Goal: Task Accomplishment & Management: Manage account settings

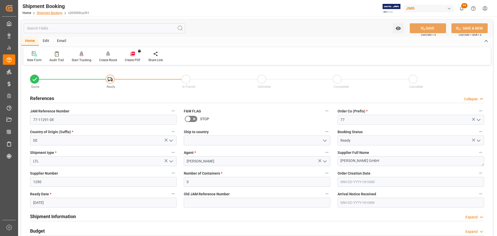
click at [45, 12] on link "Shipment Booking" at bounding box center [50, 13] width 26 height 4
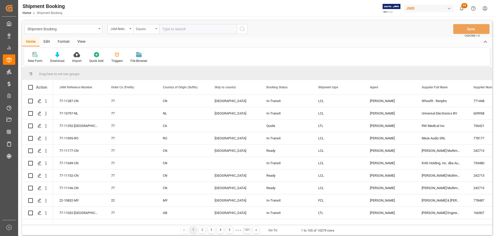
click at [157, 29] on icon "open menu" at bounding box center [156, 28] width 2 height 1
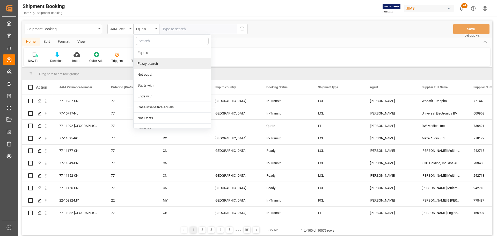
click at [148, 64] on div "Fuzzy search" at bounding box center [172, 63] width 77 height 11
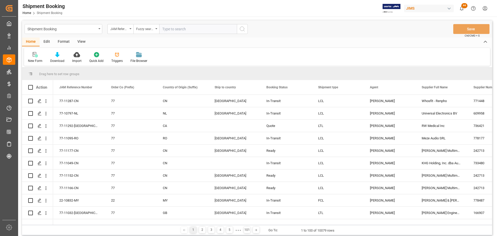
paste input "77-11106-FR"
type input "77-11106-FR"
click at [240, 28] on icon "search button" at bounding box center [242, 29] width 6 height 6
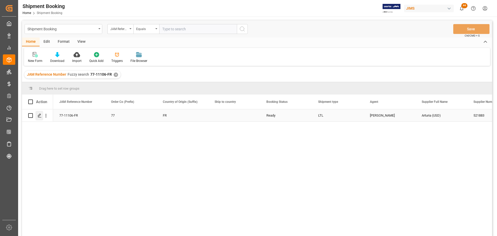
click at [39, 116] on icon "Press SPACE to select this row." at bounding box center [40, 115] width 4 height 4
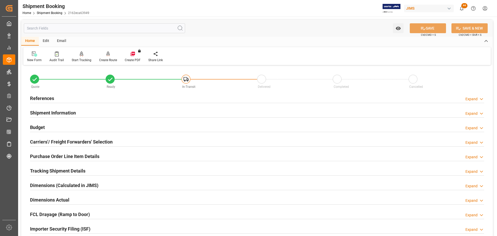
click at [48, 140] on h2 "Carriers'/ Freight Forwarders' Selection" at bounding box center [71, 141] width 83 height 7
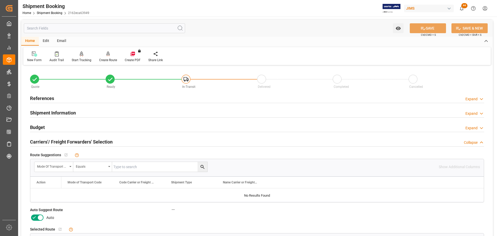
click at [40, 216] on icon at bounding box center [40, 217] width 3 height 3
click at [0, 0] on input "checkbox" at bounding box center [0, 0] width 0 height 0
click at [430, 26] on button "SAVE" at bounding box center [428, 28] width 36 height 10
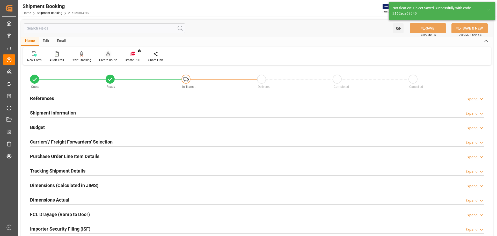
click at [109, 59] on div "Create Route" at bounding box center [108, 60] width 18 height 5
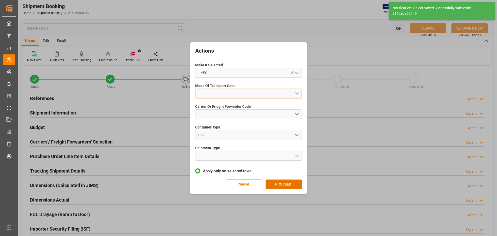
click at [228, 93] on button "open menu" at bounding box center [248, 94] width 107 height 10
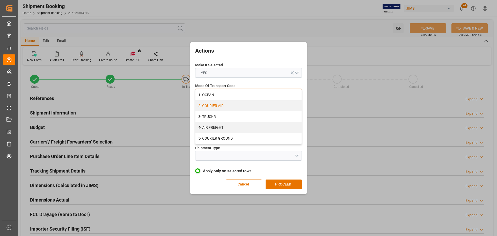
click at [215, 106] on div "2- COURIER AIR" at bounding box center [248, 105] width 106 height 11
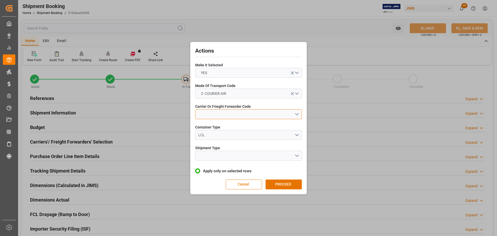
click at [213, 112] on button "open menu" at bounding box center [248, 114] width 107 height 10
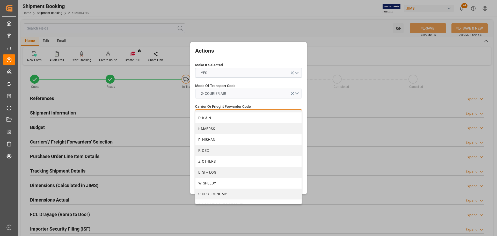
scroll to position [281, 0]
click at [216, 170] on div "S: UPS ECONOMY" at bounding box center [248, 171] width 106 height 11
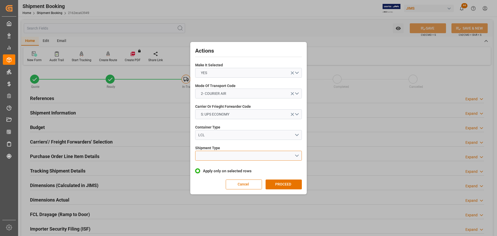
click at [210, 155] on button "open menu" at bounding box center [248, 156] width 107 height 10
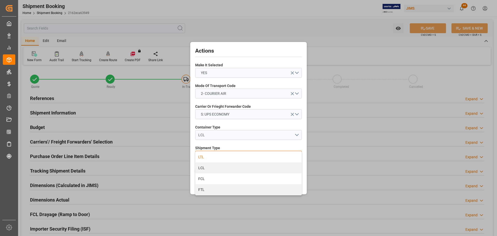
click at [201, 160] on div "LTL" at bounding box center [248, 156] width 106 height 11
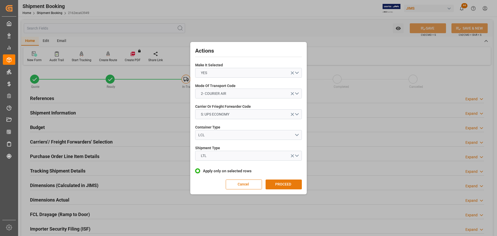
click at [289, 185] on button "PROCEED" at bounding box center [284, 184] width 36 height 10
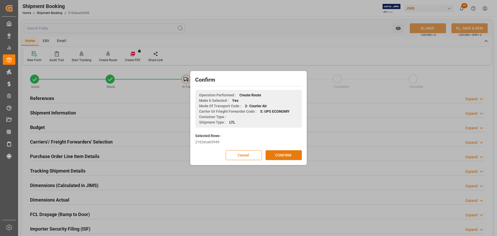
click at [284, 157] on button "CONFIRM" at bounding box center [284, 155] width 36 height 10
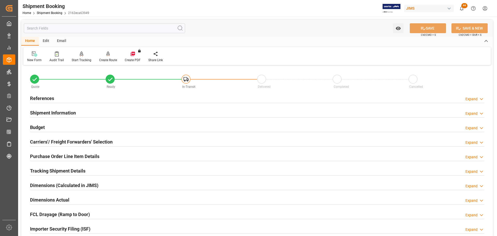
click at [41, 155] on h2 "Purchase Order Line Item Details" at bounding box center [64, 156] width 69 height 7
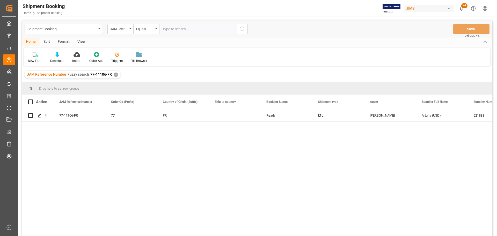
click at [80, 41] on div "View" at bounding box center [82, 42] width 16 height 9
click at [31, 59] on div "Default" at bounding box center [33, 60] width 10 height 5
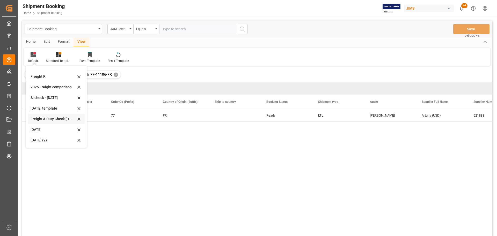
scroll to position [26, 0]
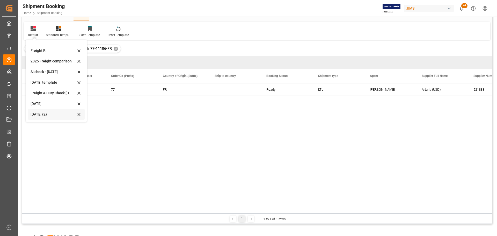
click at [44, 114] on div "[DATE] (2)" at bounding box center [53, 114] width 45 height 5
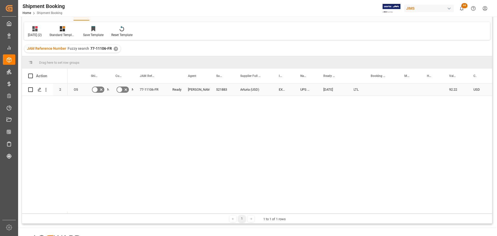
click at [377, 88] on div "Press SPACE to select this row." at bounding box center [381, 89] width 34 height 12
click at [377, 90] on input "Press SPACE to select this row." at bounding box center [381, 92] width 25 height 10
paste input "1Z79FW690497766368"
type input "1Z79FW690497766368"
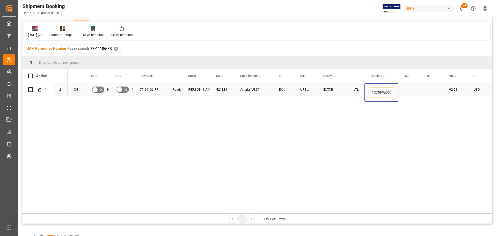
scroll to position [0, 19]
click at [405, 89] on div "Press SPACE to select this row." at bounding box center [409, 89] width 23 height 12
click at [389, 89] on div "1Z79FW690497766368" at bounding box center [381, 89] width 34 height 12
drag, startPoint x: 397, startPoint y: 95, endPoint x: 436, endPoint y: 90, distance: 38.9
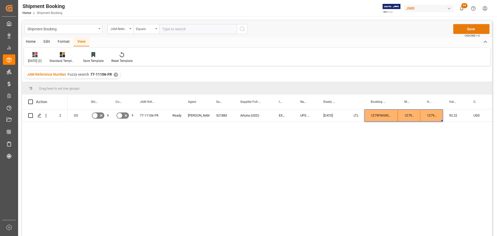
click at [473, 26] on button "Save" at bounding box center [471, 29] width 36 height 10
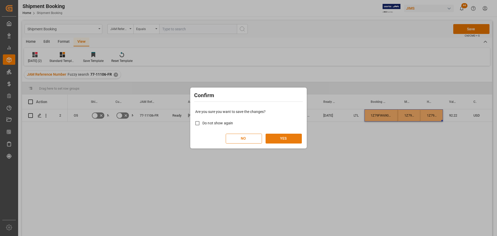
click at [284, 137] on button "YES" at bounding box center [284, 139] width 36 height 10
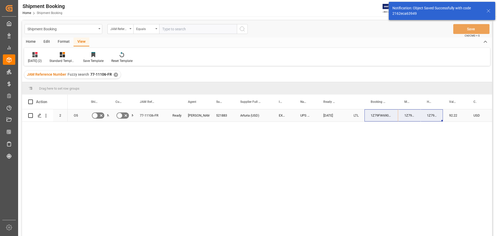
click at [288, 113] on div "EXW [GEOGRAPHIC_DATA][PERSON_NAME]-" at bounding box center [283, 115] width 21 height 12
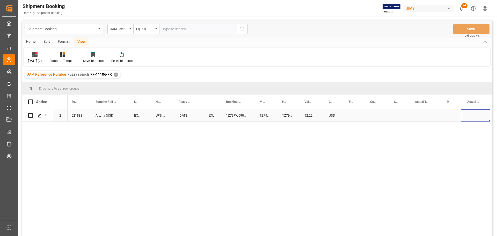
scroll to position [0, 185]
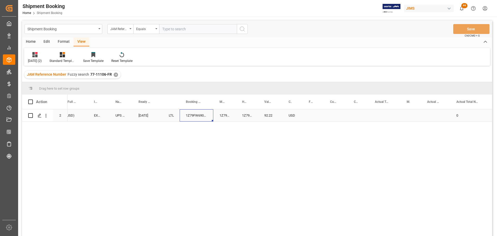
click at [196, 113] on div "1Z79FW690497766368" at bounding box center [197, 115] width 34 height 12
click at [380, 113] on div "Press SPACE to select this row." at bounding box center [385, 115] width 32 height 12
click at [381, 119] on input "Press SPACE to select this row." at bounding box center [385, 118] width 24 height 10
type input "7.1"
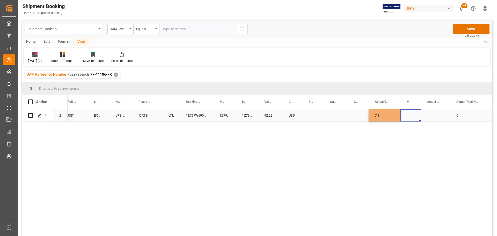
click at [413, 116] on div "Press SPACE to select this row." at bounding box center [410, 115] width 20 height 12
click at [412, 133] on div "KG" at bounding box center [411, 133] width 12 height 18
type input "KG"
click at [433, 119] on div "Press SPACE to select this row." at bounding box center [435, 115] width 29 height 12
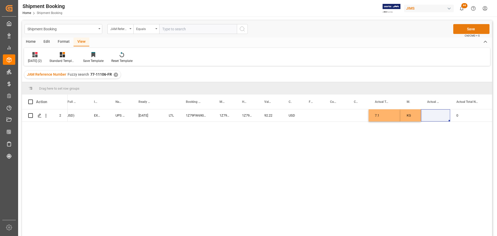
click at [470, 28] on button "Save" at bounding box center [471, 29] width 36 height 10
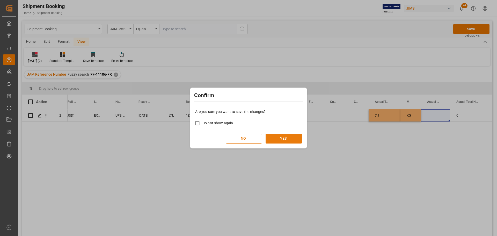
click at [288, 139] on button "YES" at bounding box center [284, 139] width 36 height 10
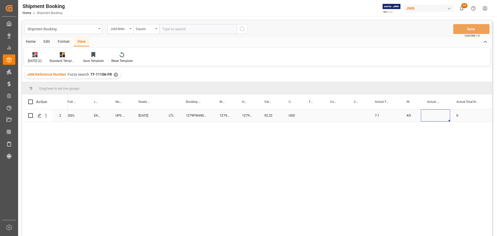
click at [439, 115] on div "Press SPACE to select this row." at bounding box center [435, 115] width 29 height 12
click at [437, 118] on input "Press SPACE to select this row." at bounding box center [435, 118] width 21 height 10
type input "1"
click at [342, 105] on div "Currency (freight quote)" at bounding box center [336, 101] width 24 height 14
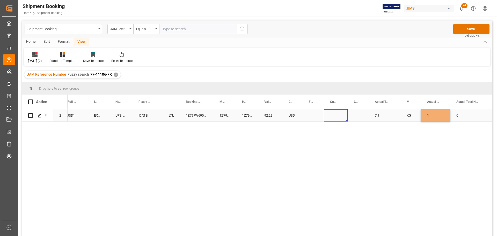
click at [331, 117] on div "Press SPACE to select this row." at bounding box center [336, 115] width 24 height 12
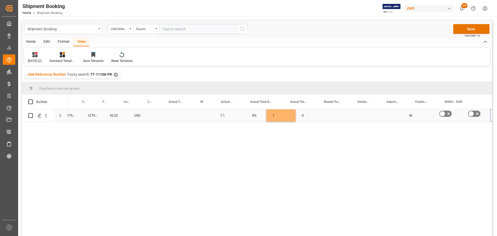
scroll to position [0, 391]
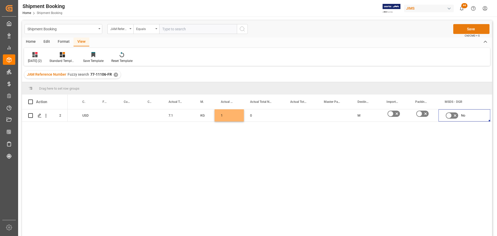
click at [463, 29] on button "Save" at bounding box center [471, 29] width 36 height 10
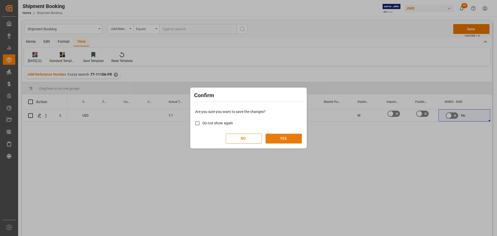
click at [287, 136] on button "YES" at bounding box center [284, 139] width 36 height 10
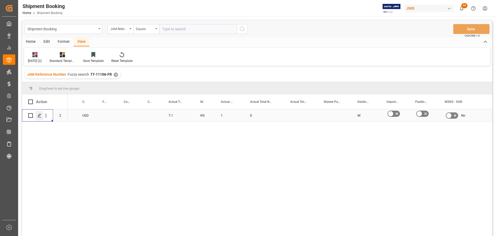
click at [40, 115] on polygon "Press SPACE to select this row." at bounding box center [39, 115] width 3 height 3
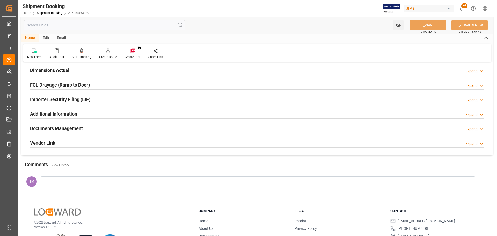
scroll to position [78, 0]
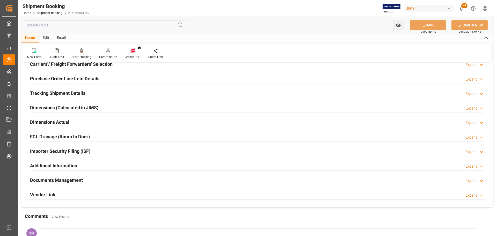
click at [48, 91] on h2 "Tracking Shipment Details" at bounding box center [57, 93] width 55 height 7
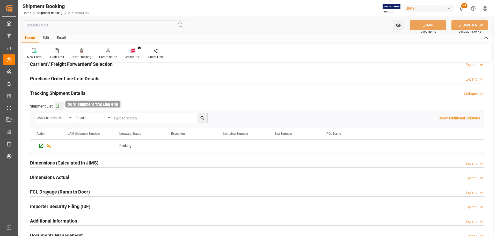
click at [56, 105] on icon "button" at bounding box center [57, 106] width 4 height 4
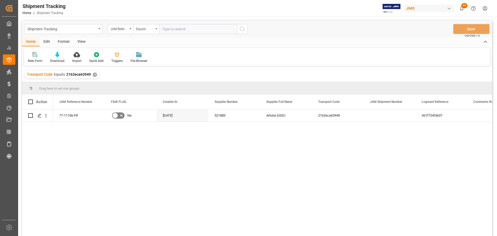
click at [84, 41] on div "View" at bounding box center [82, 42] width 16 height 9
click at [34, 57] on div "Default" at bounding box center [33, 57] width 18 height 11
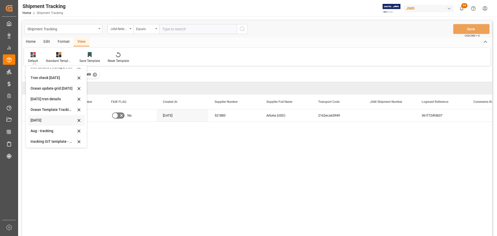
scroll to position [82, 0]
click at [38, 142] on div "tracking GIT template - Rev" at bounding box center [53, 139] width 45 height 5
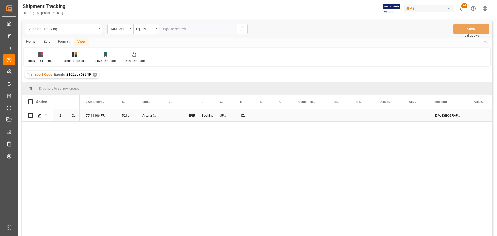
click at [243, 114] on div "1Z79FW690497766368" at bounding box center [243, 115] width 19 height 12
drag, startPoint x: 252, startPoint y: 121, endPoint x: 262, endPoint y: 119, distance: 10.0
click at [282, 114] on div "Press SPACE to select this row." at bounding box center [282, 115] width 19 height 12
click at [261, 140] on div "77-11106-FR 521883 Arturia (USD) Jacques Denis Booking UPS ECONOMY 1Z79FW690497…" at bounding box center [286, 174] width 412 height 130
click at [286, 116] on div "Press SPACE to select this row." at bounding box center [282, 115] width 19 height 12
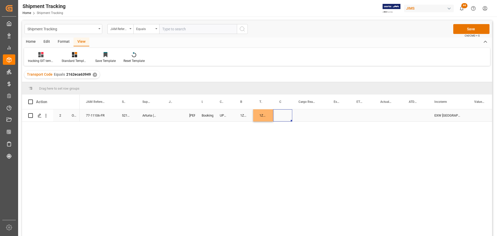
click at [286, 116] on div "Press SPACE to select this row." at bounding box center [282, 115] width 19 height 12
click at [284, 115] on button "Select" at bounding box center [282, 118] width 11 height 10
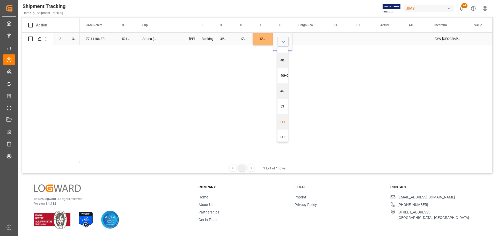
scroll to position [16, 0]
click at [283, 131] on div "LTL" at bounding box center [284, 133] width 8 height 5
click at [303, 36] on div "Press SPACE to select this row." at bounding box center [309, 39] width 35 height 12
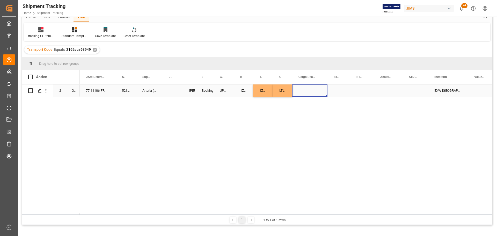
scroll to position [0, 0]
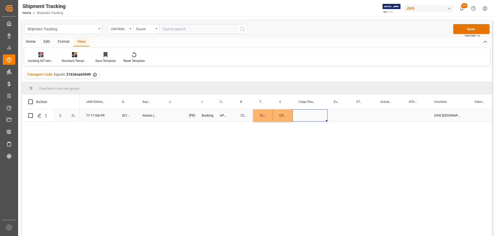
click at [308, 115] on div "Press SPACE to select this row." at bounding box center [309, 115] width 35 height 12
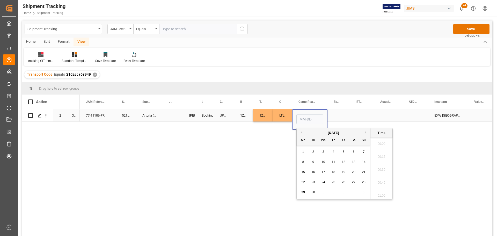
scroll to position [532, 0]
click at [314, 163] on div "9" at bounding box center [313, 162] width 6 height 6
type input "09-09-2025 00:00"
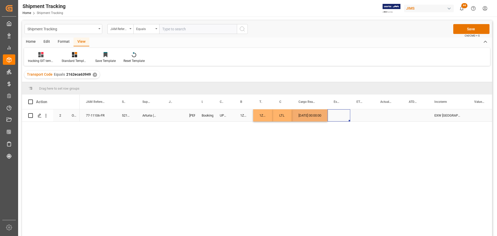
click at [340, 114] on div "Press SPACE to select this row." at bounding box center [338, 115] width 23 height 12
click at [316, 116] on div "09-09-2025 00:00:00" at bounding box center [309, 115] width 35 height 12
click at [363, 114] on div "Press SPACE to select this row." at bounding box center [362, 115] width 24 height 12
drag, startPoint x: 374, startPoint y: 98, endPoint x: 378, endPoint y: 102, distance: 5.5
click at [378, 102] on div at bounding box center [378, 101] width 2 height 14
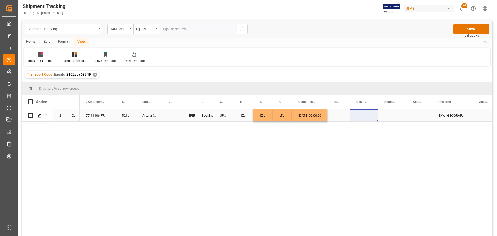
click at [340, 116] on div "Press SPACE to select this row." at bounding box center [338, 115] width 23 height 12
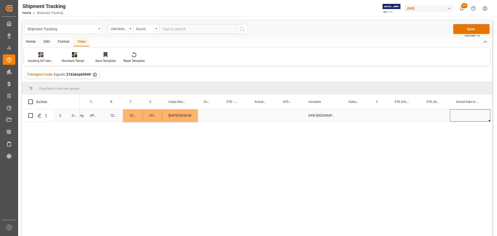
scroll to position [0, 169]
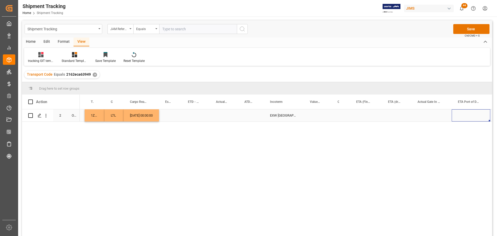
click at [363, 112] on div "Press SPACE to select this row." at bounding box center [366, 115] width 32 height 12
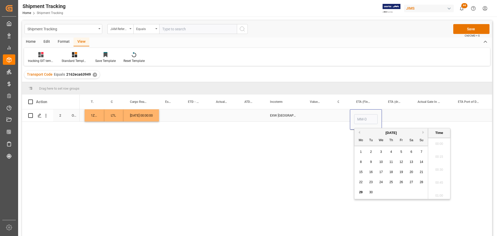
scroll to position [532, 0]
click at [402, 161] on span "12" at bounding box center [400, 162] width 3 height 4
type input "09-12-2025 00:00"
click at [399, 117] on div "Press SPACE to select this row." at bounding box center [397, 115] width 30 height 12
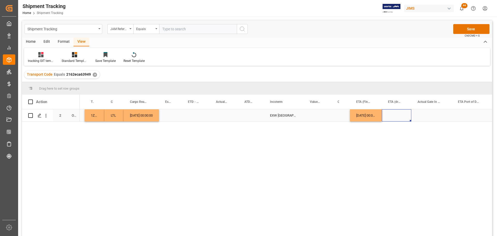
click at [363, 117] on div "09-12-2025 00:00:00" at bounding box center [366, 115] width 32 height 12
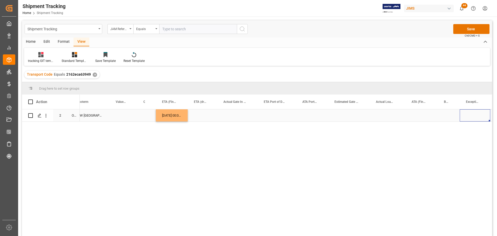
click at [417, 113] on div "Press SPACE to select this row." at bounding box center [421, 115] width 32 height 12
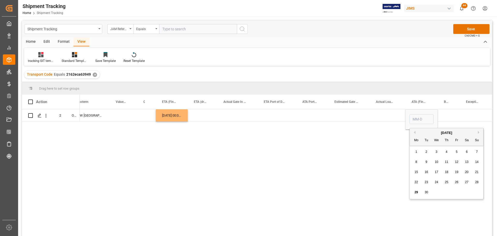
click at [453, 160] on div "12" at bounding box center [456, 162] width 6 height 6
type input "[DATE]"
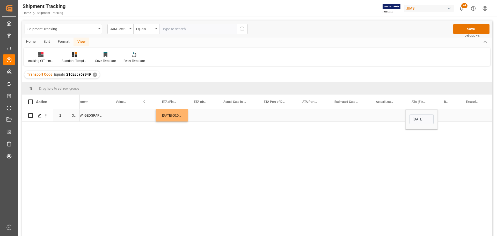
click at [388, 113] on div "Press SPACE to select this row." at bounding box center [388, 115] width 36 height 12
click at [473, 29] on button "Save" at bounding box center [471, 29] width 36 height 10
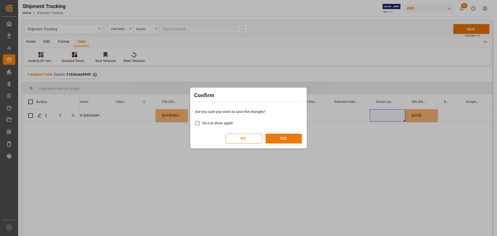
click at [289, 138] on button "YES" at bounding box center [284, 139] width 36 height 10
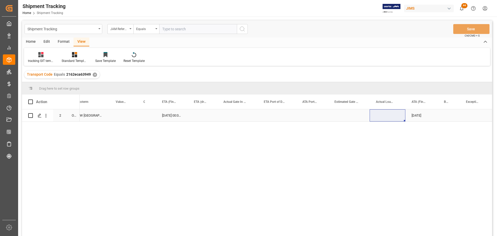
click at [198, 113] on div "Press SPACE to select this row." at bounding box center [203, 115] width 30 height 12
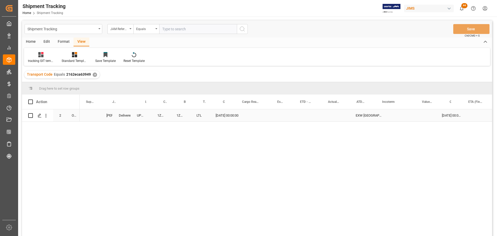
scroll to position [0, 0]
click at [172, 114] on div "Press SPACE to select this row." at bounding box center [173, 115] width 20 height 12
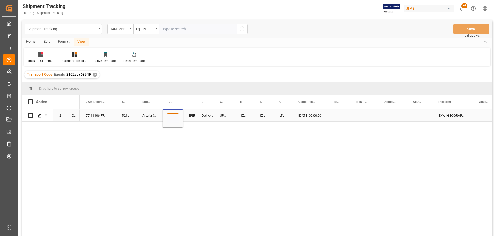
click at [175, 119] on input "Press SPACE to select this row." at bounding box center [173, 118] width 12 height 10
paste input "73226"
type input "73226"
click at [207, 115] on div "Delivered" at bounding box center [205, 115] width 6 height 12
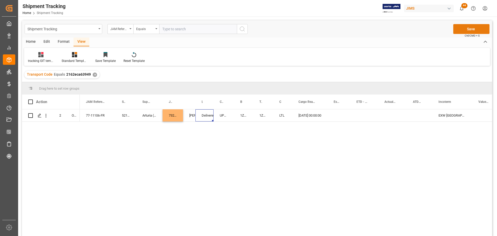
click at [477, 28] on button "Save" at bounding box center [471, 29] width 36 height 10
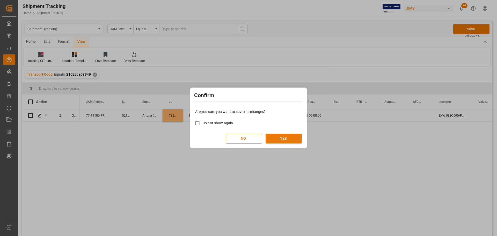
click at [282, 137] on button "YES" at bounding box center [284, 139] width 36 height 10
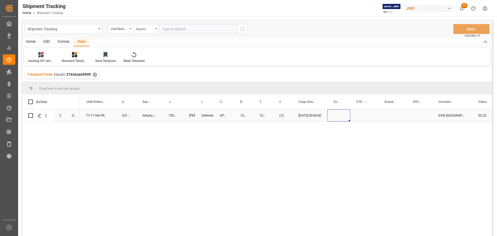
click at [328, 114] on div "Press SPACE to select this row." at bounding box center [338, 115] width 23 height 12
click at [303, 116] on div "09-09-2025 00:00:00" at bounding box center [309, 115] width 35 height 12
drag, startPoint x: 326, startPoint y: 119, endPoint x: 386, endPoint y: 118, distance: 60.3
click at [275, 145] on div "77-11106-FR 521883 Arturia (USD) 73226 Jacques Denis Delivered UPS ECONOMY 1Z79…" at bounding box center [286, 174] width 412 height 130
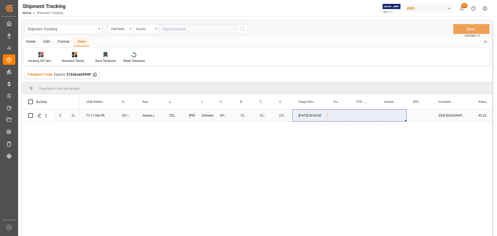
click at [299, 113] on div "09-09-2025 00:00:00" at bounding box center [309, 115] width 35 height 12
drag, startPoint x: 326, startPoint y: 121, endPoint x: 392, endPoint y: 115, distance: 66.8
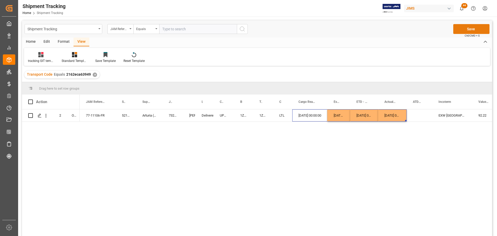
click at [467, 28] on button "Save" at bounding box center [471, 29] width 36 height 10
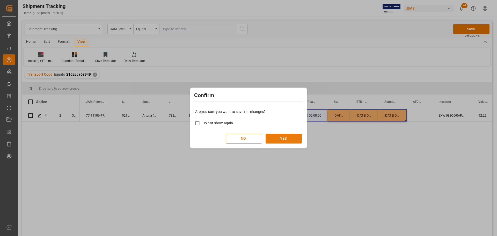
click at [277, 138] on button "YES" at bounding box center [284, 139] width 36 height 10
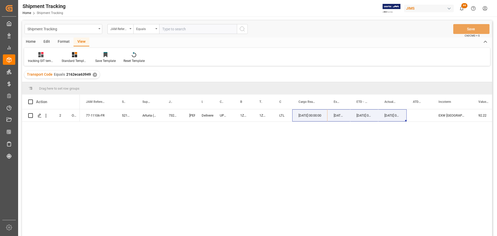
click at [236, 141] on div "77-11106-FR 521883 Arturia (USD) 73226 Jacques Denis Delivered UPS ECONOMY 1Z79…" at bounding box center [286, 174] width 412 height 130
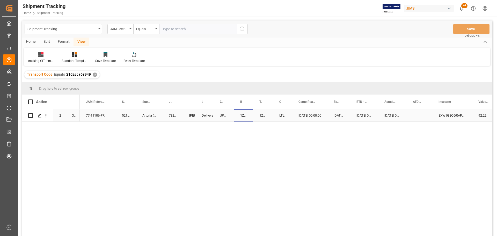
click at [243, 117] on div "1Z79FW690497766368" at bounding box center [243, 115] width 19 height 12
click at [243, 115] on div "1Z79FW690497766368" at bounding box center [243, 115] width 19 height 12
click at [36, 61] on div "tracking GIT template - Rev" at bounding box center [41, 60] width 26 height 5
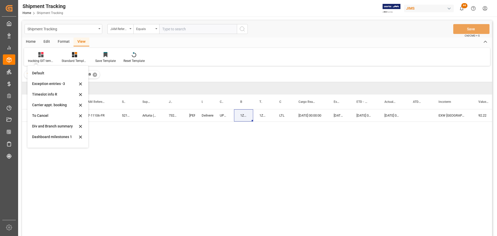
click at [111, 144] on div "77-11106-FR 521883 Arturia (USD) 73226 Jacques Denis Delivered UPS ECONOMY 1Z79…" at bounding box center [286, 174] width 412 height 130
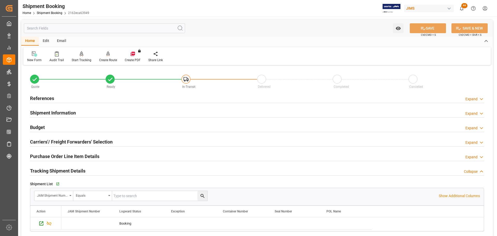
click at [44, 95] on h2 "References" at bounding box center [42, 98] width 24 height 7
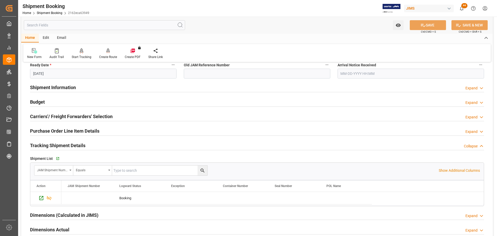
scroll to position [129, 0]
click at [53, 129] on h2 "Purchase Order Line Item Details" at bounding box center [64, 130] width 69 height 7
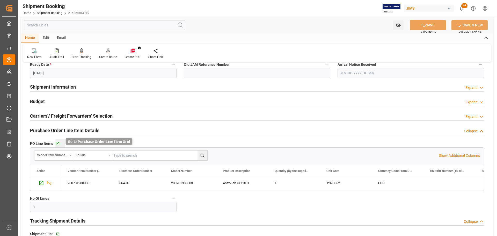
click at [57, 143] on icon "button" at bounding box center [57, 143] width 3 height 3
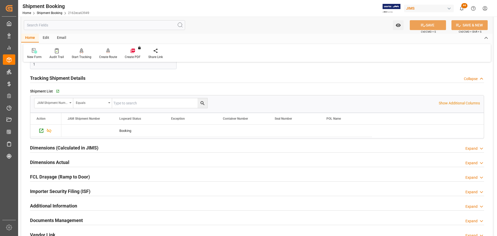
scroll to position [311, 0]
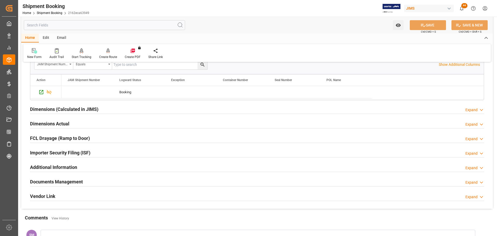
click at [69, 182] on h2 "Documents Management" at bounding box center [56, 181] width 53 height 7
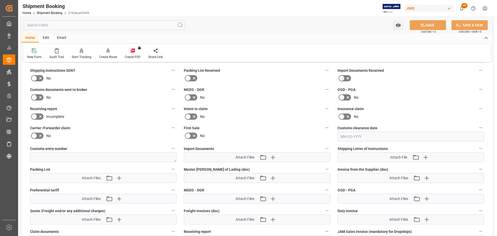
scroll to position [492, 0]
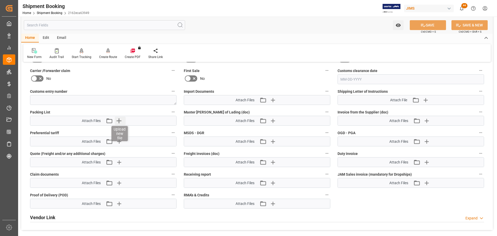
click at [118, 122] on icon "button" at bounding box center [119, 120] width 8 height 8
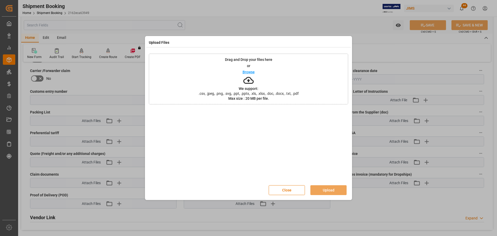
click at [247, 88] on p "We support:" at bounding box center [249, 89] width 20 height 4
click at [287, 190] on button "Close" at bounding box center [287, 190] width 36 height 10
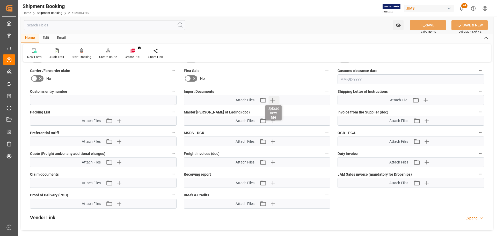
click at [273, 99] on icon "button" at bounding box center [272, 100] width 5 height 5
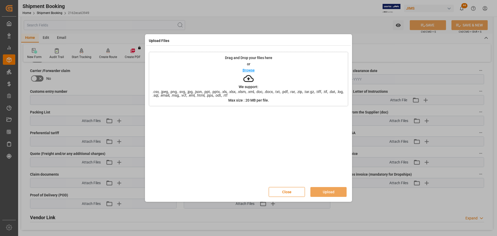
click at [246, 68] on p "Browse" at bounding box center [249, 70] width 12 height 4
click at [331, 191] on button "Upload" at bounding box center [328, 192] width 36 height 10
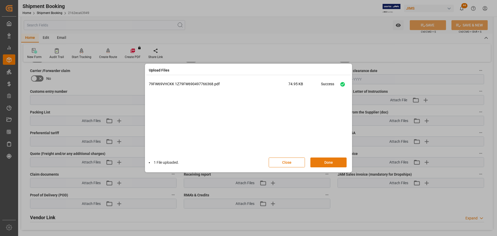
click at [330, 160] on button "Done" at bounding box center [328, 162] width 36 height 10
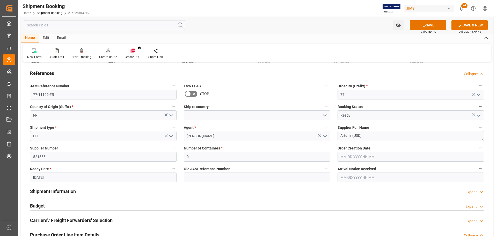
scroll to position [0, 0]
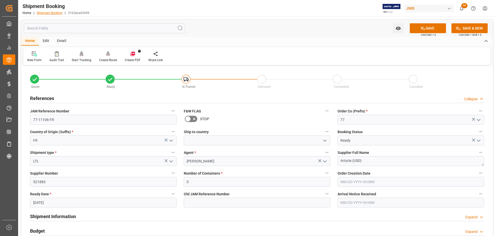
click at [50, 12] on link "Shipment Booking" at bounding box center [50, 13] width 26 height 4
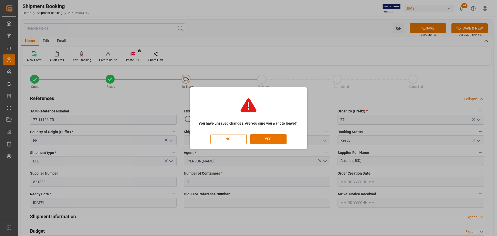
click at [227, 141] on button "NO" at bounding box center [228, 139] width 36 height 10
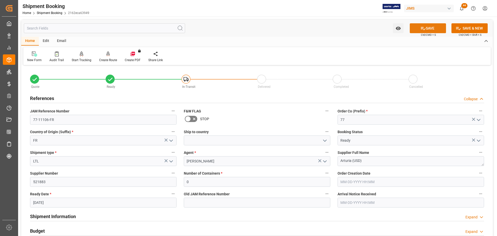
click at [426, 29] on button "SAVE" at bounding box center [428, 28] width 36 height 10
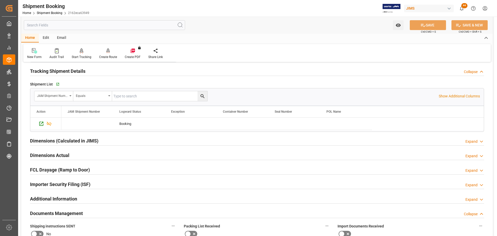
scroll to position [311, 0]
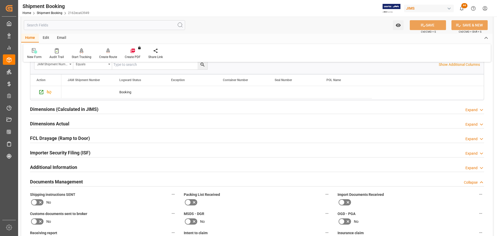
click at [79, 182] on h2 "Documents Management" at bounding box center [56, 181] width 53 height 7
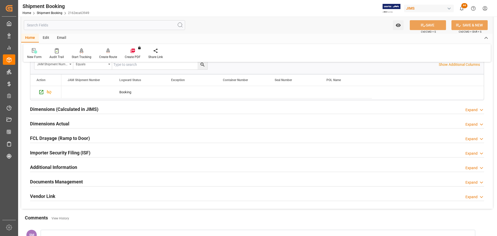
click at [58, 180] on h2 "Documents Management" at bounding box center [56, 181] width 53 height 7
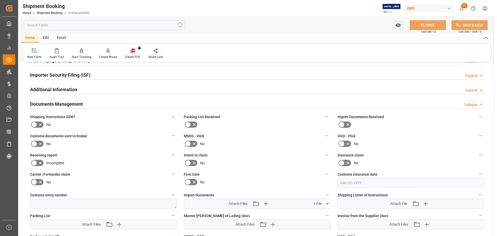
scroll to position [466, 0]
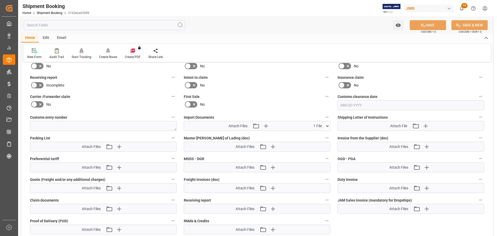
click at [327, 126] on icon at bounding box center [327, 125] width 5 height 5
click at [316, 153] on div "MSDS - DGR Attach Files Attach existing file Upload new file" at bounding box center [257, 163] width 154 height 21
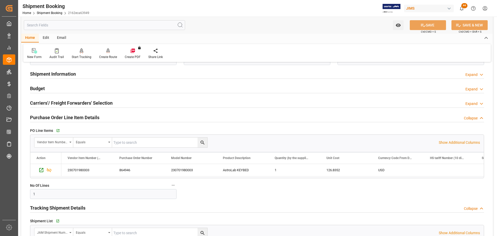
scroll to position [104, 0]
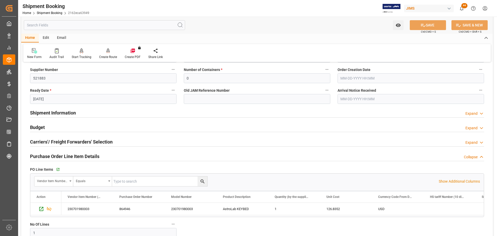
click at [64, 138] on h2 "Carriers'/ Freight Forwarders' Selection" at bounding box center [71, 141] width 83 height 7
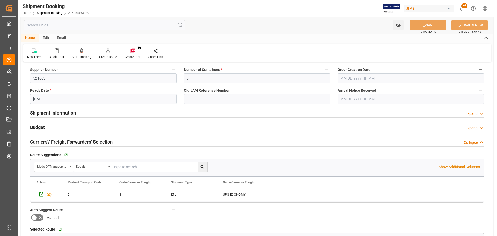
click at [64, 138] on h2 "Carriers'/ Freight Forwarders' Selection" at bounding box center [71, 141] width 83 height 7
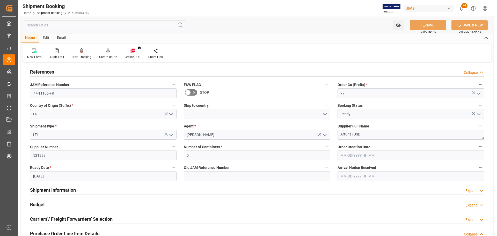
scroll to position [26, 0]
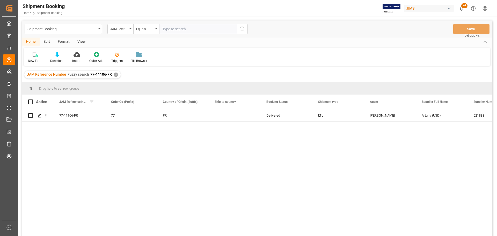
click at [81, 43] on div "View" at bounding box center [82, 42] width 16 height 9
click at [33, 59] on div "Default" at bounding box center [33, 60] width 10 height 5
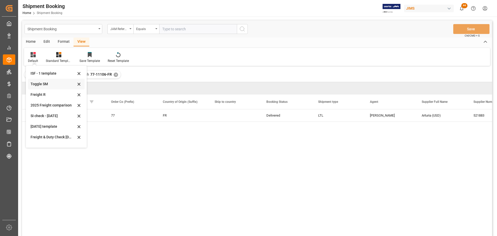
scroll to position [39, 0]
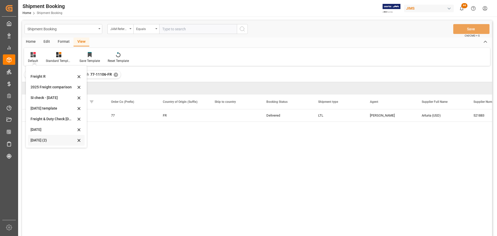
click at [40, 140] on div "[DATE] (2)" at bounding box center [53, 139] width 45 height 5
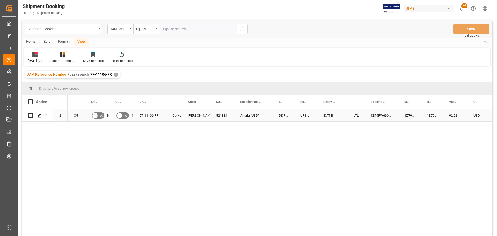
click at [225, 114] on div "521883" at bounding box center [222, 115] width 24 height 12
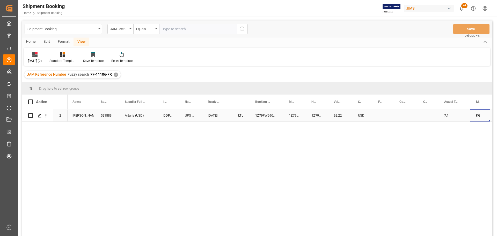
scroll to position [0, 145]
click at [350, 114] on div "Press SPACE to select this row." at bounding box center [353, 115] width 21 height 12
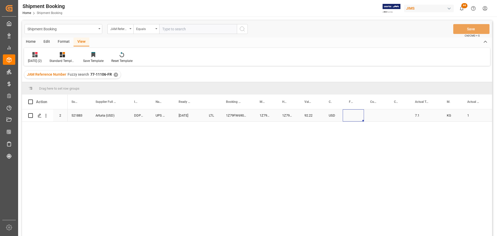
click at [350, 114] on div "Press SPACE to select this row." at bounding box center [353, 115] width 21 height 12
click at [351, 117] on input "Press SPACE to select this row." at bounding box center [353, 118] width 13 height 10
type input "0.00"
click at [379, 114] on div "Press SPACE to select this row." at bounding box center [376, 115] width 24 height 12
click at [373, 113] on div "Press SPACE to select this row." at bounding box center [376, 115] width 24 height 12
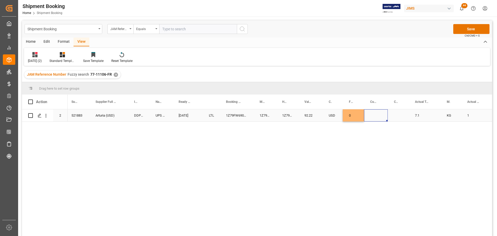
click at [373, 113] on div "Press SPACE to select this row." at bounding box center [376, 115] width 24 height 12
click at [374, 120] on input "Press SPACE to select this row." at bounding box center [376, 118] width 16 height 10
type input "u"
type input "USD"
click at [392, 115] on div "Press SPACE to select this row." at bounding box center [398, 115] width 21 height 12
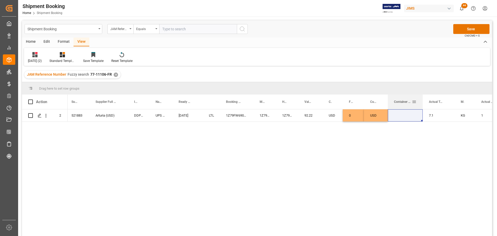
drag, startPoint x: 408, startPoint y: 102, endPoint x: 422, endPoint y: 104, distance: 14.1
click at [422, 104] on div at bounding box center [423, 101] width 2 height 14
click at [470, 27] on button "Save" at bounding box center [471, 29] width 36 height 10
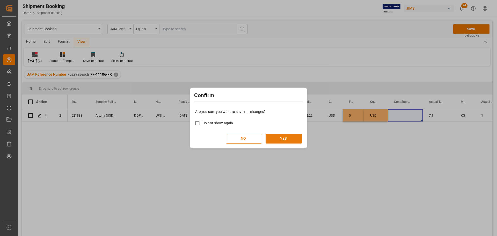
click at [295, 136] on button "YES" at bounding box center [284, 139] width 36 height 10
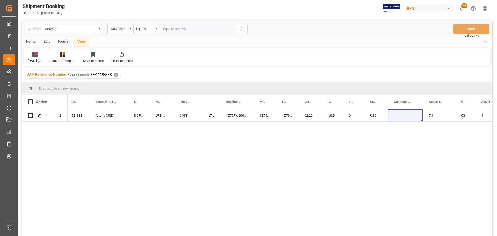
click at [116, 75] on div "✕" at bounding box center [116, 74] width 4 height 4
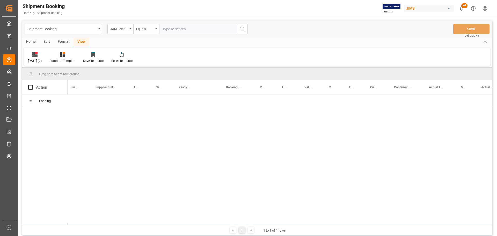
click at [157, 29] on icon "open menu" at bounding box center [156, 28] width 2 height 1
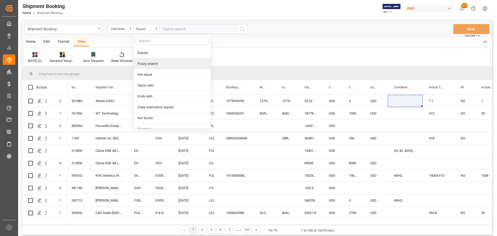
click at [152, 64] on div "Fuzzy search" at bounding box center [172, 63] width 77 height 11
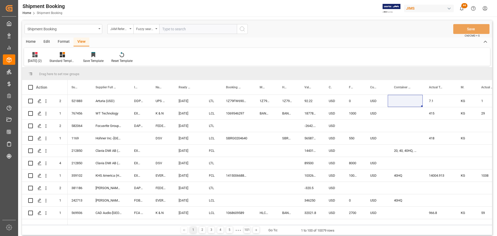
paste input "77-11292-CA"
type input "77-11292-CA"
click at [242, 29] on icon "search button" at bounding box center [242, 29] width 6 height 6
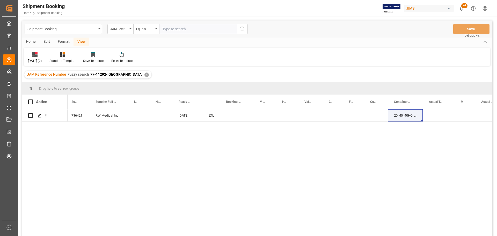
click at [116, 131] on div "77-11292-CA Quote Shyamala Mantha 736421 RW Medical Inc 09-29-2025 LTL 20, 40, …" at bounding box center [280, 174] width 425 height 130
click at [40, 114] on icon "Press SPACE to select this row." at bounding box center [40, 115] width 4 height 4
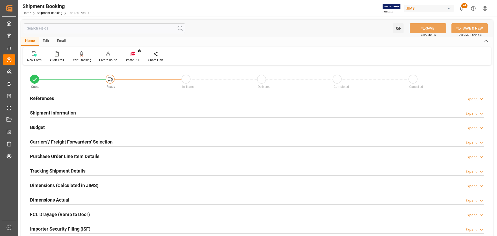
click at [60, 139] on h2 "Carriers'/ Freight Forwarders' Selection" at bounding box center [71, 141] width 83 height 7
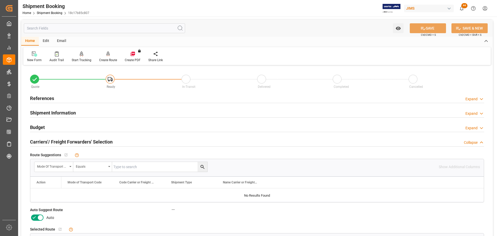
click at [39, 216] on icon at bounding box center [40, 217] width 6 height 6
click at [0, 0] on input "checkbox" at bounding box center [0, 0] width 0 height 0
click at [431, 27] on button "SAVE" at bounding box center [428, 28] width 36 height 10
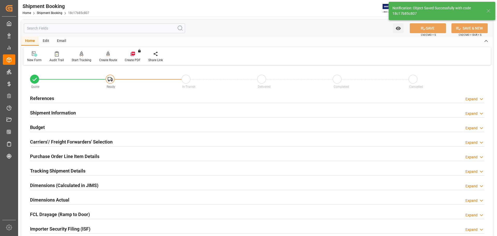
click at [112, 58] on div "Create Route" at bounding box center [108, 60] width 18 height 5
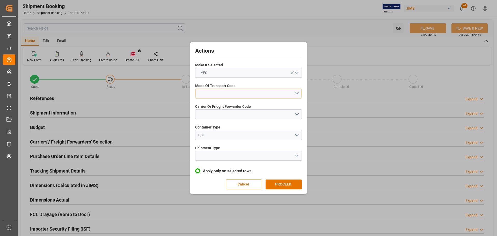
click at [212, 92] on button "open menu" at bounding box center [248, 94] width 107 height 10
click at [220, 137] on div "5- COURIER GROUND" at bounding box center [248, 138] width 106 height 11
click at [205, 115] on button "open menu" at bounding box center [248, 114] width 107 height 10
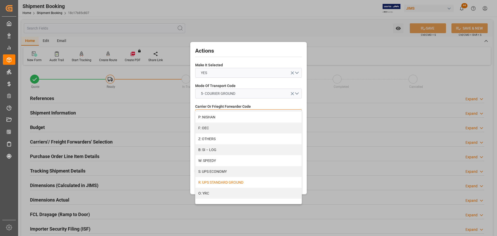
scroll to position [281, 0]
click at [209, 137] on div "Z: OTHERS" at bounding box center [248, 138] width 106 height 11
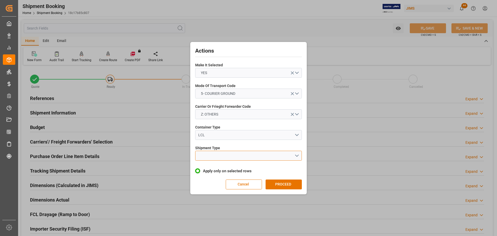
click at [296, 156] on button "open menu" at bounding box center [248, 156] width 107 height 10
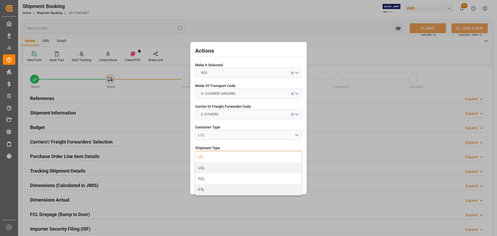
click at [204, 154] on div "LTL" at bounding box center [248, 156] width 106 height 11
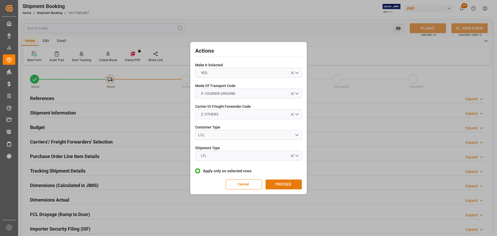
click at [287, 183] on button "PROCEED" at bounding box center [284, 184] width 36 height 10
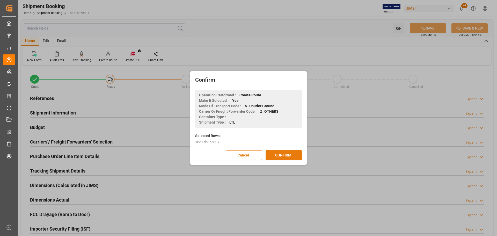
click at [282, 155] on button "CONFIRM" at bounding box center [284, 155] width 36 height 10
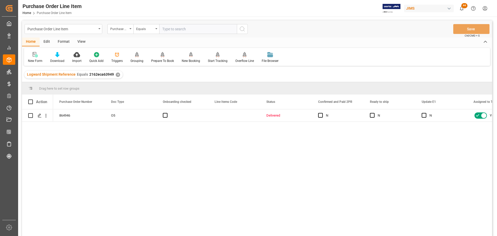
click at [82, 42] on div "View" at bounding box center [82, 42] width 16 height 9
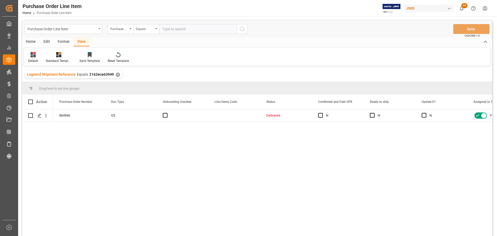
click at [35, 59] on div "Default" at bounding box center [33, 60] width 10 height 5
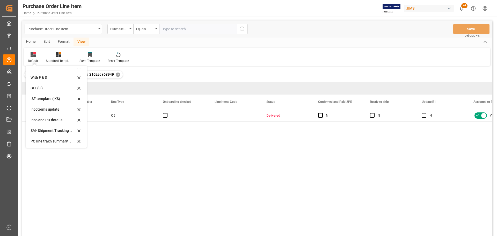
scroll to position [26, 0]
click at [45, 98] on div "Incoterms update" at bounding box center [53, 100] width 45 height 5
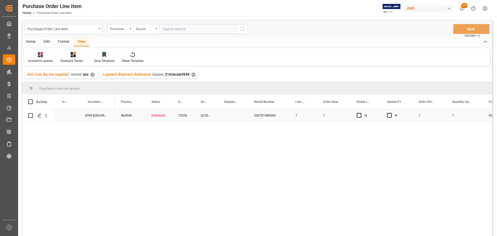
click at [62, 115] on div "Press SPACE to select this row." at bounding box center [66, 115] width 26 height 12
click at [63, 116] on input "Press SPACE to select this row." at bounding box center [66, 118] width 18 height 10
type input "DDP Baie d'urfe"
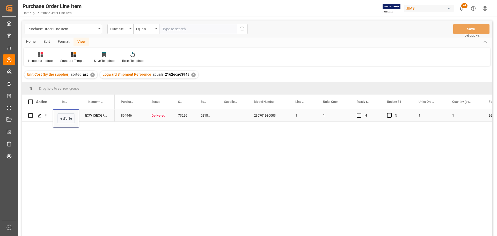
click at [100, 114] on div "EXW Saint-Martin-le-" at bounding box center [97, 115] width 36 height 12
click at [468, 29] on button "Save" at bounding box center [471, 29] width 36 height 10
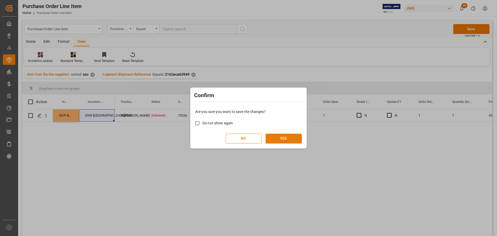
click at [283, 138] on button "YES" at bounding box center [284, 139] width 36 height 10
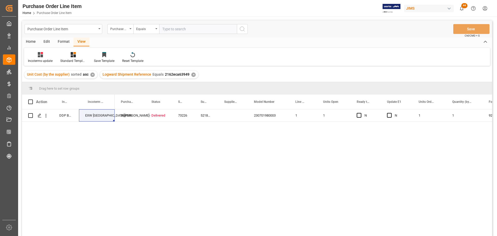
click at [147, 142] on div "864946 Delivered 73226 521883/EU 230701980003 1 1 N N 1 1 92.22 92.22" at bounding box center [303, 174] width 377 height 130
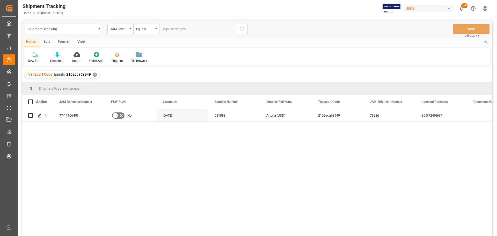
click at [81, 42] on div "View" at bounding box center [82, 42] width 16 height 9
click at [32, 63] on div "Default" at bounding box center [33, 60] width 10 height 5
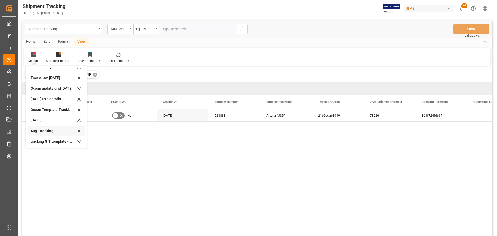
scroll to position [82, 0]
click at [38, 129] on div "Aug - tracking" at bounding box center [53, 129] width 45 height 5
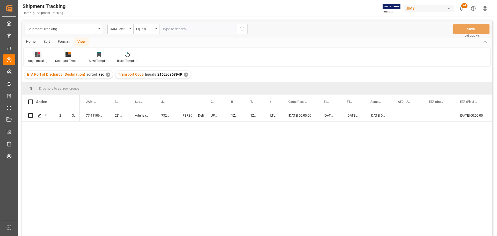
click at [37, 57] on icon at bounding box center [37, 54] width 5 height 5
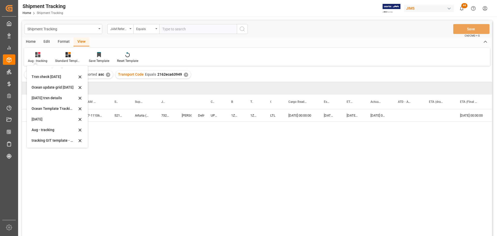
scroll to position [82, 0]
click at [44, 141] on div "tracking GIT template - Rev" at bounding box center [54, 139] width 45 height 5
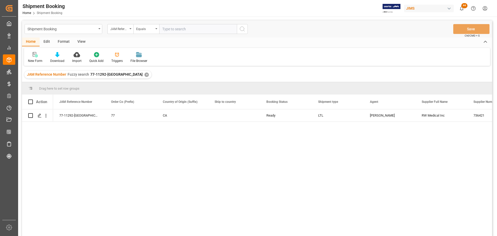
click at [82, 40] on div "View" at bounding box center [82, 42] width 16 height 9
click at [28, 59] on div "Default" at bounding box center [33, 60] width 10 height 5
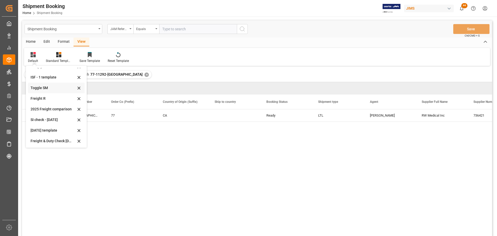
scroll to position [39, 0]
click at [42, 140] on div "[DATE] (2)" at bounding box center [53, 139] width 45 height 5
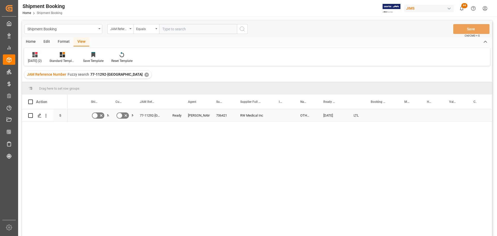
click at [379, 115] on div "Press SPACE to select this row." at bounding box center [381, 115] width 34 height 12
click at [381, 115] on input "Press SPACE to select this row." at bounding box center [381, 118] width 25 height 10
paste input "77-11292-CA"
type input "77-11292-CA"
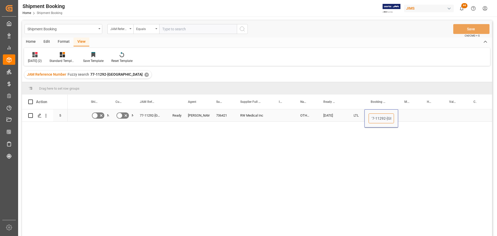
scroll to position [0, 2]
drag, startPoint x: 371, startPoint y: 119, endPoint x: 426, endPoint y: 127, distance: 55.9
click at [426, 127] on div "No No 77-11292-CA Ready Shyamala Mantha 736421 RW Medical Inc OTHERS 09-29-2025…" at bounding box center [280, 174] width 425 height 130
paste input "520069831052"
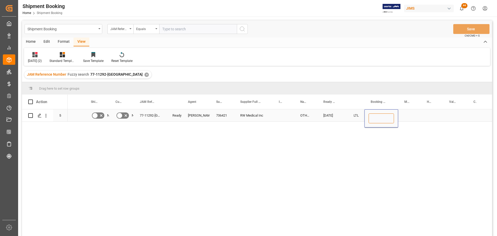
type input "520069831052"
click at [417, 114] on div "Press SPACE to select this row." at bounding box center [409, 115] width 23 height 12
click at [392, 115] on div "520069831052" at bounding box center [381, 115] width 34 height 12
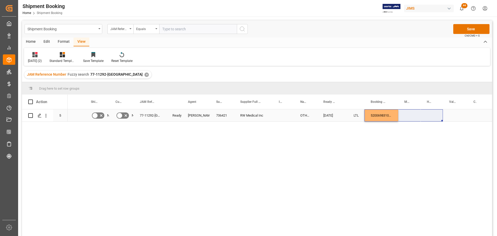
drag, startPoint x: 397, startPoint y: 119, endPoint x: 421, endPoint y: 119, distance: 24.1
click at [391, 115] on div "520069831052" at bounding box center [381, 115] width 34 height 12
drag, startPoint x: 397, startPoint y: 120, endPoint x: 428, endPoint y: 119, distance: 30.6
click at [456, 115] on div "Press SPACE to select this row." at bounding box center [455, 115] width 24 height 12
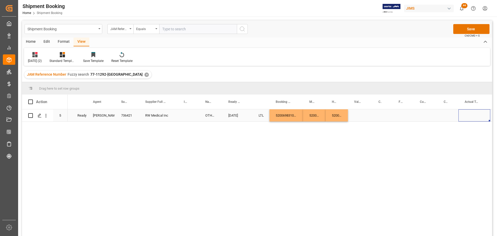
scroll to position [0, 115]
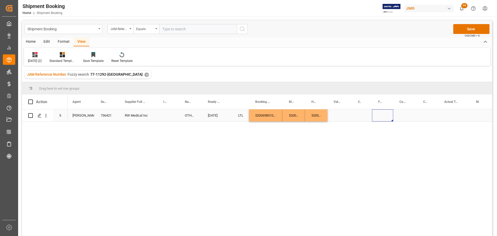
click at [383, 114] on div "Press SPACE to select this row." at bounding box center [382, 115] width 21 height 12
click at [383, 119] on input "Press SPACE to select this row." at bounding box center [382, 118] width 13 height 10
type input "0.00"
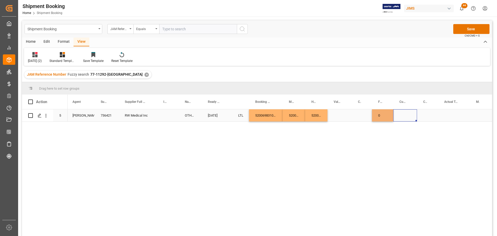
click at [401, 112] on div "Press SPACE to select this row." at bounding box center [405, 115] width 24 height 12
click at [401, 115] on div "Press SPACE to select this row." at bounding box center [405, 115] width 24 height 12
click at [401, 115] on input "Press SPACE to select this row." at bounding box center [405, 118] width 16 height 10
type input "USD"
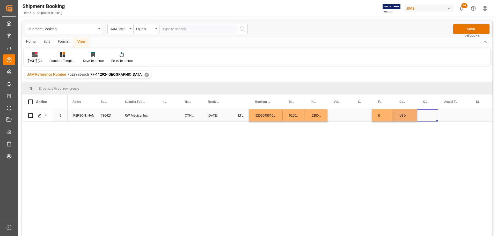
click at [421, 117] on div "Press SPACE to select this row." at bounding box center [427, 115] width 21 height 12
click at [452, 114] on div "Press SPACE to select this row." at bounding box center [454, 115] width 32 height 12
click at [452, 116] on input "Press SPACE to select this row." at bounding box center [454, 118] width 24 height 10
type input "39"
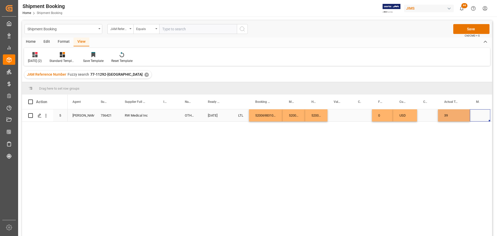
click at [483, 115] on div "Press SPACE to select this row." at bounding box center [480, 115] width 20 height 12
click at [479, 152] on div "LB" at bounding box center [480, 151] width 12 height 18
type input "LB"
click at [426, 119] on div "Press SPACE to select this row." at bounding box center [427, 115] width 21 height 12
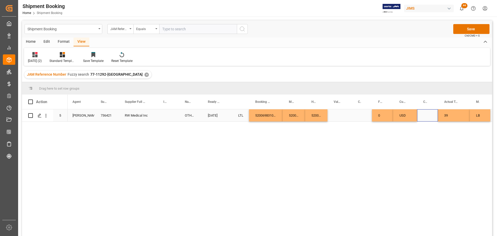
click at [425, 113] on div "Press SPACE to select this row." at bounding box center [427, 115] width 21 height 12
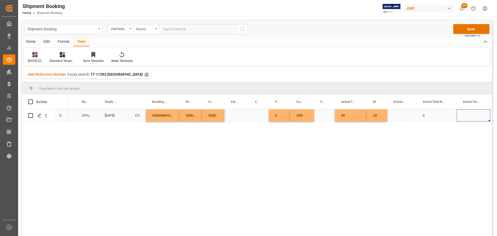
scroll to position [0, 252]
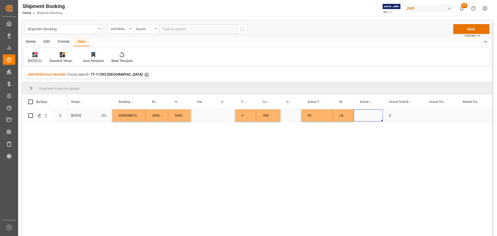
click at [368, 114] on div "Press SPACE to select this row." at bounding box center [368, 115] width 29 height 12
click at [366, 115] on div "Press SPACE to select this row." at bounding box center [368, 115] width 29 height 12
click at [368, 116] on input "Press SPACE to select this row." at bounding box center [368, 118] width 21 height 10
type input "2"
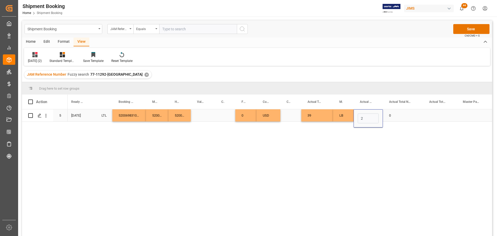
click at [428, 115] on div "Press SPACE to select this row." at bounding box center [440, 115] width 34 height 12
click at [472, 30] on button "Save" at bounding box center [471, 29] width 36 height 10
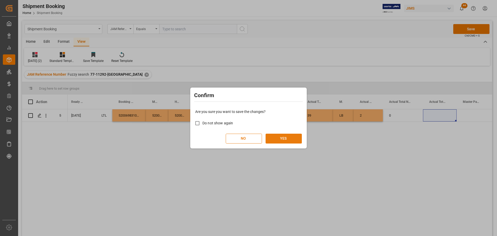
click at [291, 137] on button "YES" at bounding box center [284, 139] width 36 height 10
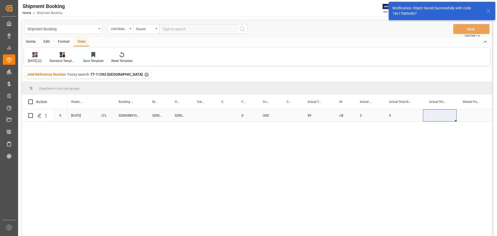
click at [201, 115] on div "Press SPACE to select this row." at bounding box center [203, 115] width 24 height 12
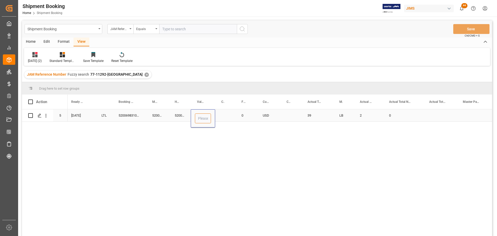
click at [205, 118] on input "Press SPACE to select this row." at bounding box center [203, 118] width 16 height 10
type input "275.64"
click at [222, 115] on div "Press SPACE to select this row." at bounding box center [225, 115] width 20 height 12
click at [239, 141] on div "RW Medical Inc OTHERS 09-29-2025 LTL 520069831052 520069831052 520069831052 275…" at bounding box center [280, 174] width 425 height 130
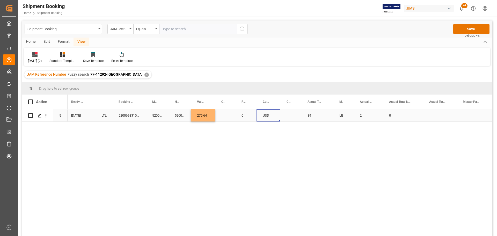
click at [266, 114] on div "USD" at bounding box center [269, 115] width 24 height 12
drag, startPoint x: 273, startPoint y: 117, endPoint x: 260, endPoint y: 119, distance: 13.5
click at [260, 119] on div "USD" at bounding box center [269, 118] width 24 height 18
type input "CAD"
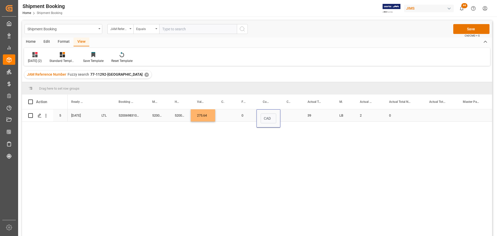
click at [227, 115] on div "Press SPACE to select this row." at bounding box center [225, 115] width 20 height 12
click at [227, 115] on input "Press SPACE to select this row." at bounding box center [225, 118] width 12 height 10
type input "CAD"
click at [289, 116] on div "Press SPACE to select this row." at bounding box center [290, 115] width 21 height 12
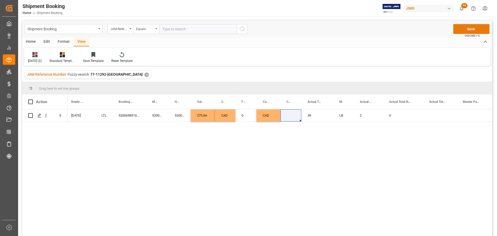
click at [482, 28] on button "Save" at bounding box center [471, 29] width 36 height 10
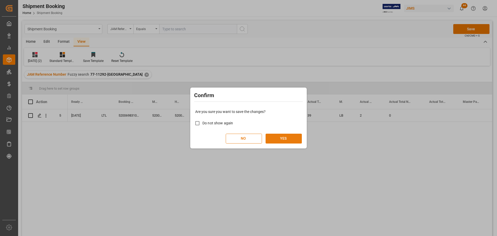
click at [293, 137] on button "YES" at bounding box center [284, 139] width 36 height 10
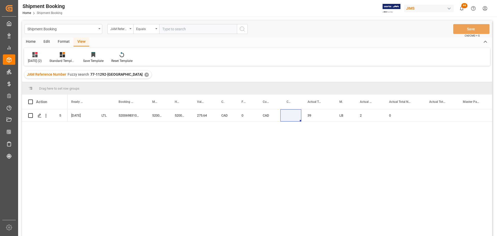
click at [259, 165] on div "RW Medical Inc OTHERS 09-29-2025 LTL 520069831052 520069831052 520069831052 275…" at bounding box center [280, 174] width 425 height 130
click at [39, 116] on polygon "Press SPACE to select this row." at bounding box center [39, 115] width 3 height 3
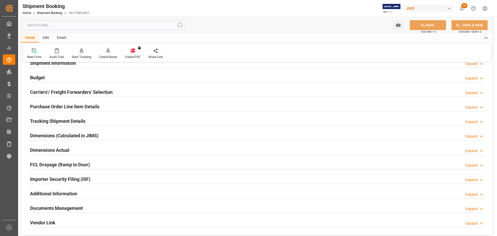
scroll to position [52, 0]
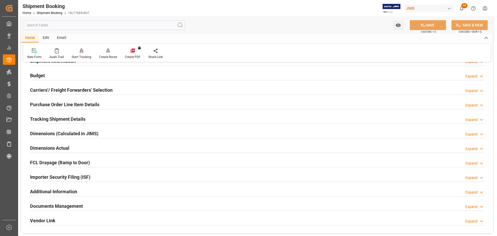
click at [63, 206] on h2 "Documents Management" at bounding box center [56, 205] width 53 height 7
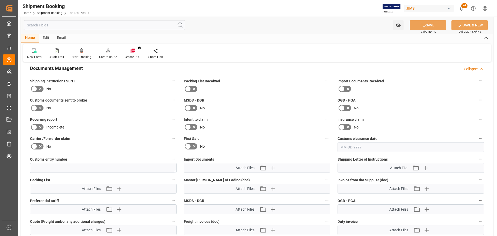
scroll to position [233, 0]
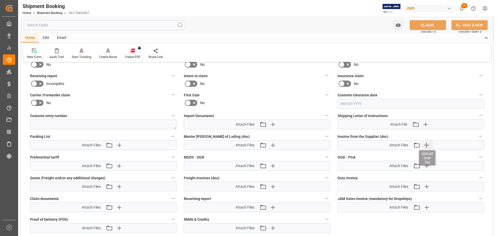
click at [428, 146] on icon "button" at bounding box center [426, 145] width 8 height 8
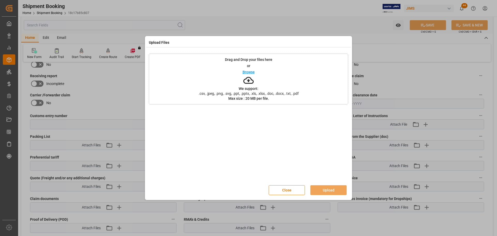
click at [251, 73] on p "Browse" at bounding box center [249, 72] width 12 height 4
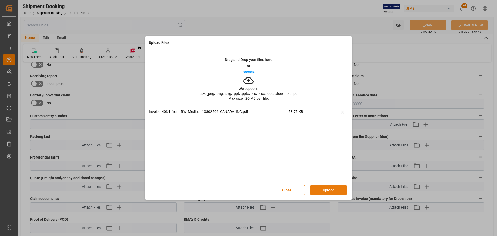
click at [327, 192] on button "Upload" at bounding box center [328, 190] width 36 height 10
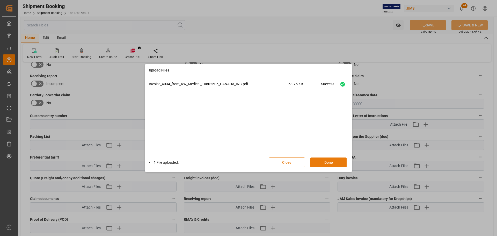
click at [329, 161] on button "Done" at bounding box center [328, 162] width 36 height 10
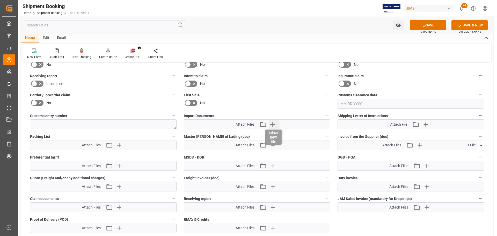
click at [272, 126] on icon "button" at bounding box center [272, 124] width 8 height 8
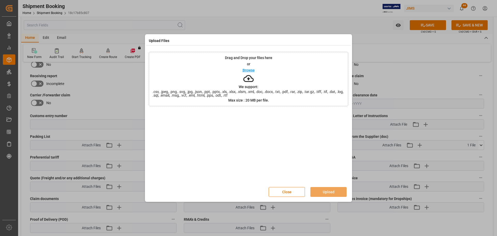
click at [251, 71] on p "Browse" at bounding box center [249, 70] width 12 height 4
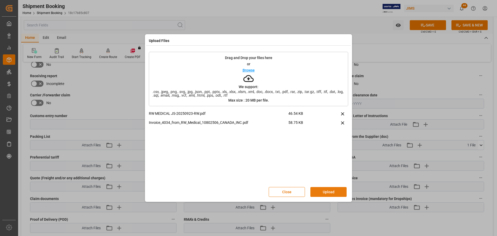
click at [326, 191] on button "Upload" at bounding box center [328, 192] width 36 height 10
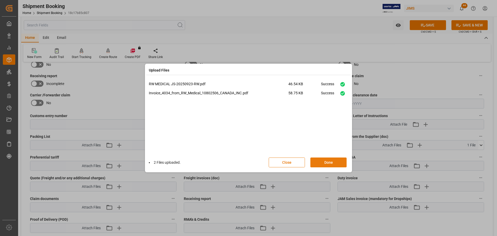
click at [328, 162] on button "Done" at bounding box center [328, 162] width 36 height 10
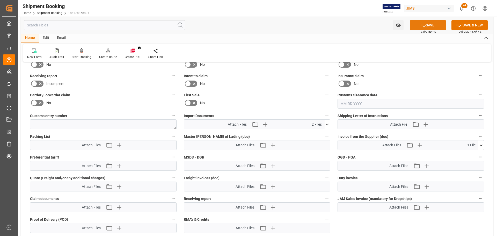
click at [435, 23] on button "SAVE" at bounding box center [428, 25] width 36 height 10
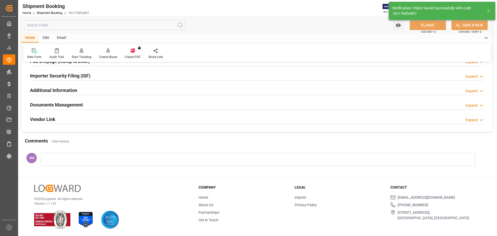
scroll to position [153, 0]
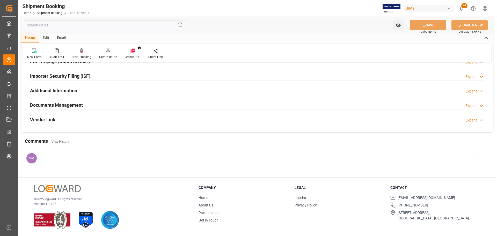
click at [58, 103] on h2 "Documents Management" at bounding box center [56, 104] width 53 height 7
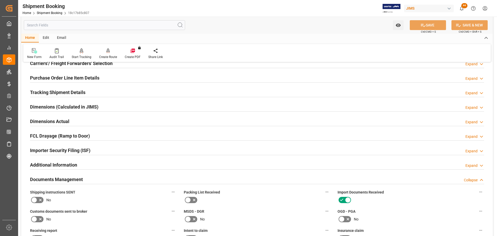
scroll to position [78, 0]
click at [53, 92] on h2 "Tracking Shipment Details" at bounding box center [57, 93] width 55 height 7
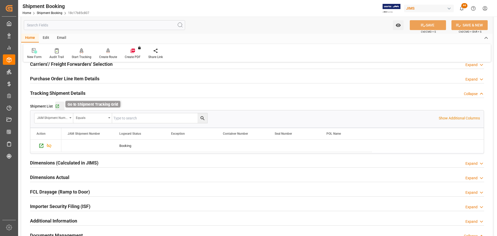
click at [56, 105] on icon "button" at bounding box center [57, 106] width 3 height 3
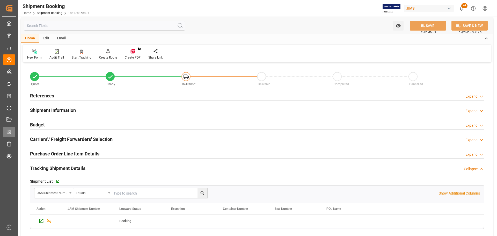
scroll to position [0, 0]
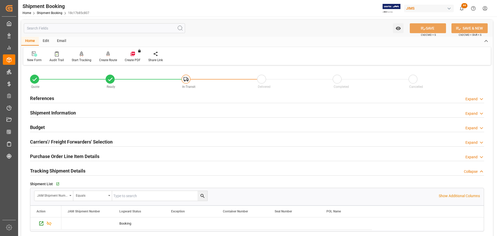
click at [43, 10] on div "Home Shipment Booking 18c17b85c807" at bounding box center [56, 12] width 67 height 5
click at [46, 12] on link "Shipment Booking" at bounding box center [50, 13] width 26 height 4
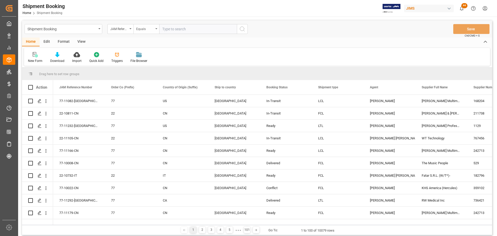
click at [157, 28] on icon "open menu" at bounding box center [156, 28] width 2 height 1
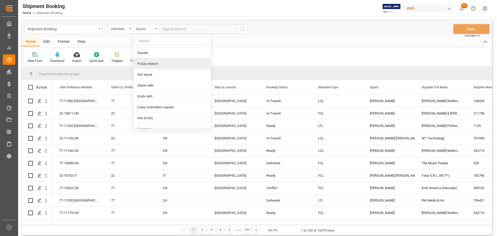
click at [146, 63] on div "Fuzzy search" at bounding box center [172, 63] width 77 height 11
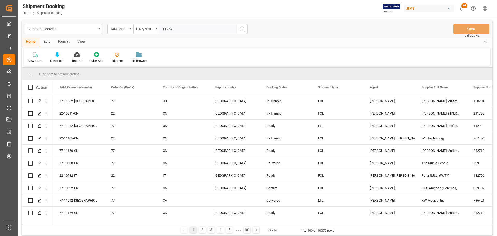
type input "11252"
click at [244, 30] on icon "search button" at bounding box center [242, 29] width 6 height 6
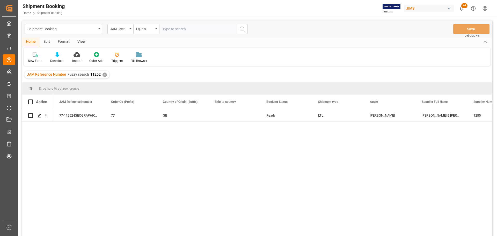
click at [79, 41] on div "View" at bounding box center [82, 42] width 16 height 9
click at [31, 59] on div "Default" at bounding box center [33, 60] width 10 height 5
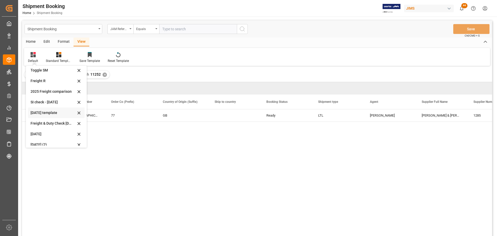
scroll to position [39, 0]
click at [39, 140] on div "Aug 2025 (2)" at bounding box center [53, 139] width 45 height 5
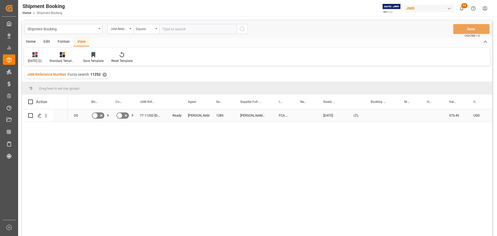
click at [377, 115] on div "Press SPACE to select this row." at bounding box center [381, 115] width 34 height 12
click at [380, 116] on input "Press SPACE to select this row." at bounding box center [381, 118] width 25 height 10
paste input "1ZR3934x6791192488"
type input "1ZR3934x6791192488"
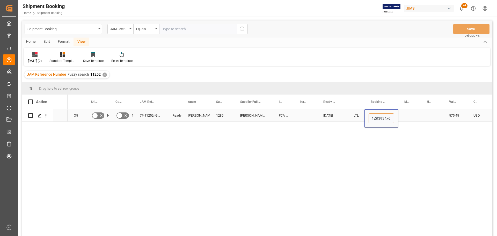
scroll to position [0, 17]
click at [411, 112] on div "Press SPACE to select this row." at bounding box center [409, 115] width 23 height 12
click at [390, 115] on div "1ZR3934x6791192488" at bounding box center [381, 115] width 34 height 12
click at [391, 117] on div "1ZR3934x6791192488" at bounding box center [381, 115] width 34 height 12
drag, startPoint x: 397, startPoint y: 121, endPoint x: 433, endPoint y: 118, distance: 35.6
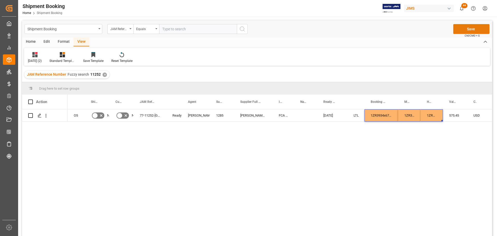
click at [469, 28] on button "Save" at bounding box center [471, 29] width 36 height 10
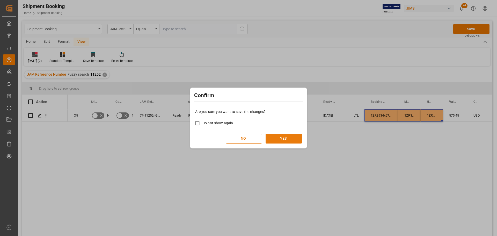
click at [277, 139] on button "YES" at bounding box center [284, 139] width 36 height 10
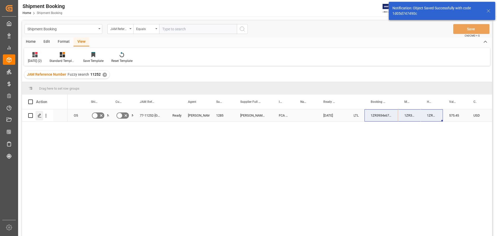
click at [38, 115] on icon "Press SPACE to select this row." at bounding box center [40, 115] width 4 height 4
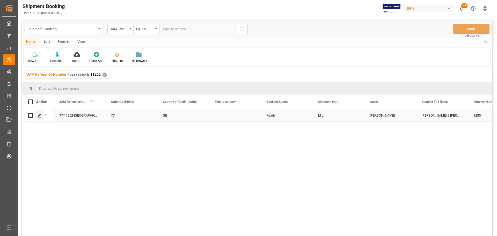
click at [40, 118] on icon "Press SPACE to select this row." at bounding box center [40, 115] width 4 height 4
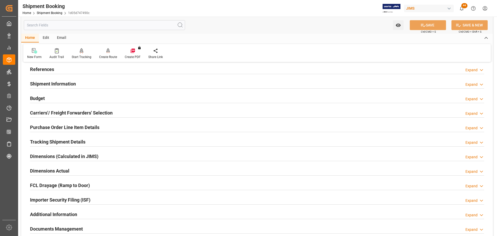
scroll to position [104, 0]
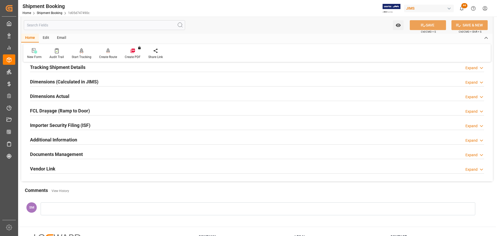
click at [55, 153] on h2 "Documents Management" at bounding box center [56, 154] width 53 height 7
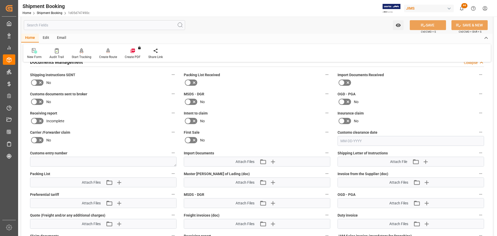
scroll to position [207, 0]
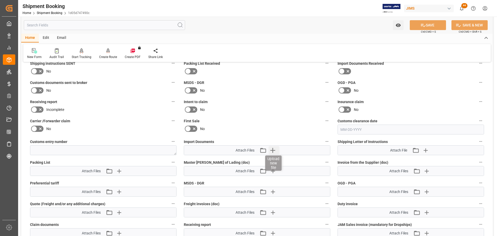
click at [272, 151] on icon "button" at bounding box center [272, 150] width 8 height 8
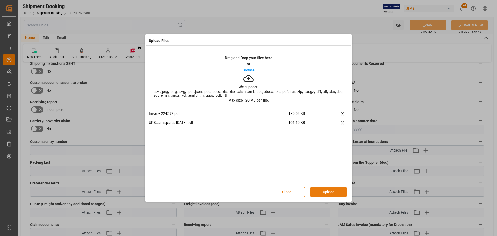
click at [326, 191] on button "Upload" at bounding box center [328, 192] width 36 height 10
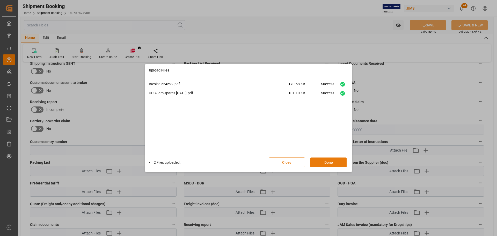
click at [327, 164] on button "Done" at bounding box center [328, 162] width 36 height 10
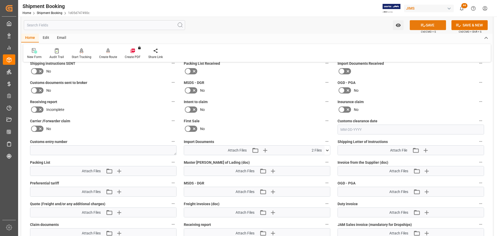
click at [428, 23] on button "SAVE" at bounding box center [428, 25] width 36 height 10
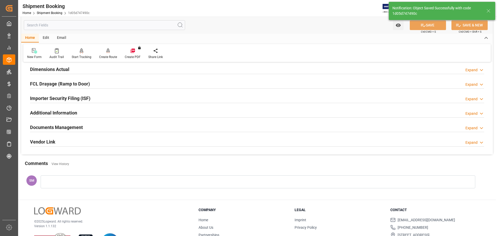
scroll to position [101, 0]
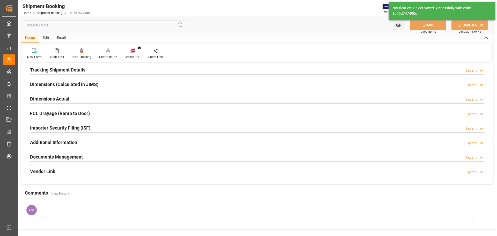
click at [69, 155] on h2 "Documents Management" at bounding box center [56, 156] width 53 height 7
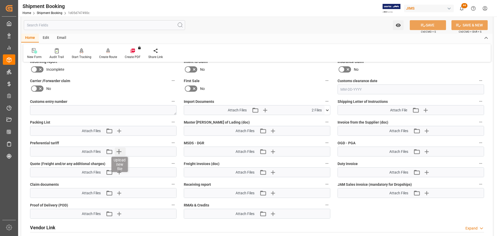
scroll to position [256, 0]
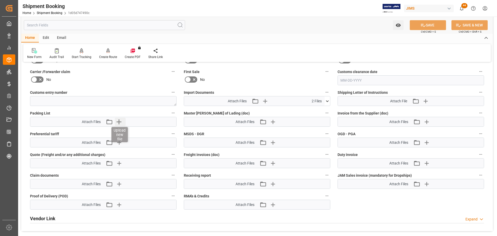
click at [119, 121] on icon "button" at bounding box center [118, 121] width 5 height 5
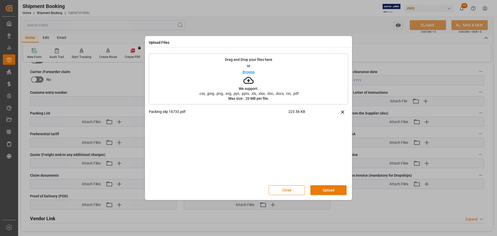
click at [334, 189] on button "Upload" at bounding box center [328, 190] width 36 height 10
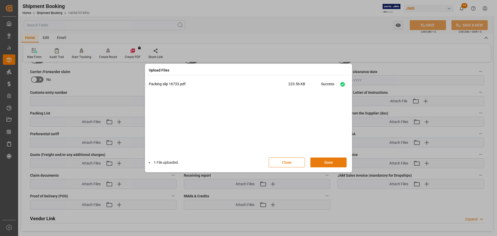
click at [324, 164] on button "Done" at bounding box center [328, 162] width 36 height 10
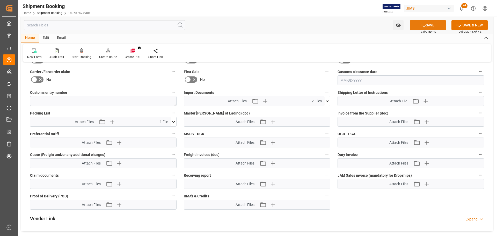
click at [436, 24] on button "SAVE" at bounding box center [428, 25] width 36 height 10
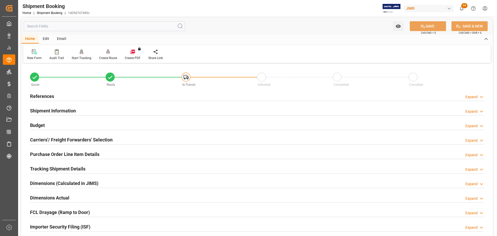
scroll to position [28, 0]
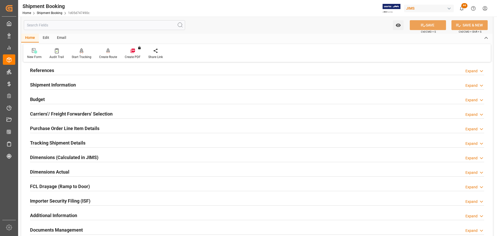
click at [46, 69] on h2 "References" at bounding box center [42, 70] width 24 height 7
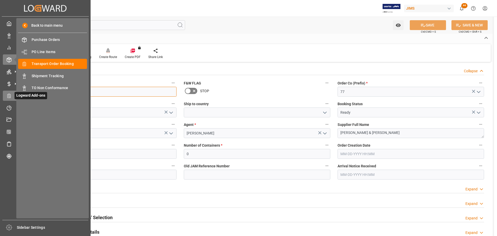
drag, startPoint x: 58, startPoint y: 92, endPoint x: 11, endPoint y: 92, distance: 47.1
click at [11, 92] on div "Created by potrace 1.15, written by Peter Selinger 2001-2017 Created by potrace…" at bounding box center [248, 118] width 497 height 236
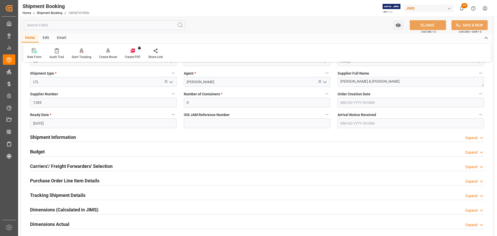
scroll to position [80, 0]
click at [35, 152] on h2 "Budget" at bounding box center [37, 151] width 15 height 7
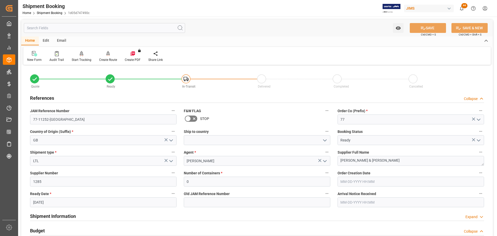
scroll to position [0, 0]
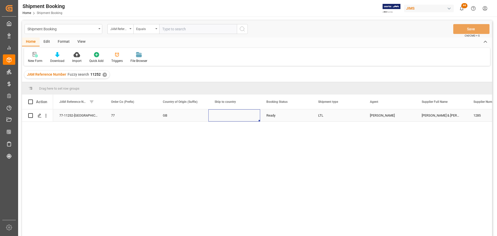
click at [217, 113] on div "Press SPACE to select this row." at bounding box center [234, 115] width 52 height 12
click at [218, 114] on div "Press SPACE to select this row." at bounding box center [234, 115] width 52 height 12
click at [251, 118] on icon "open menu" at bounding box center [250, 118] width 6 height 6
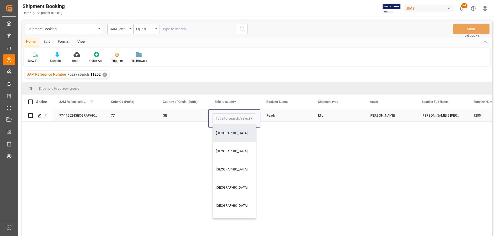
click at [233, 134] on div "Canada" at bounding box center [234, 133] width 43 height 18
type input "Canada"
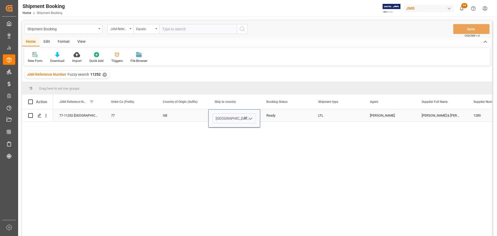
click at [278, 115] on div "Ready" at bounding box center [285, 115] width 39 height 12
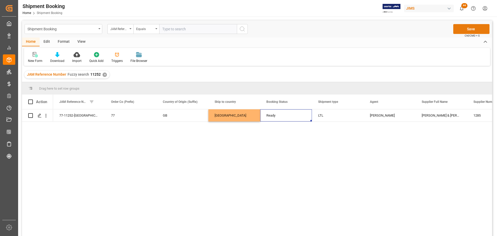
click at [474, 30] on button "Save" at bounding box center [471, 29] width 36 height 10
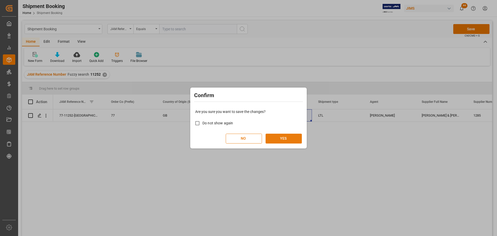
click at [280, 139] on button "YES" at bounding box center [284, 139] width 36 height 10
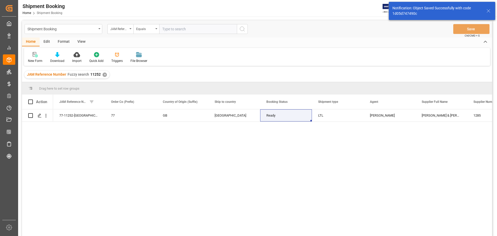
click at [81, 42] on div "View" at bounding box center [82, 42] width 16 height 9
click at [34, 58] on div "Default" at bounding box center [33, 60] width 10 height 5
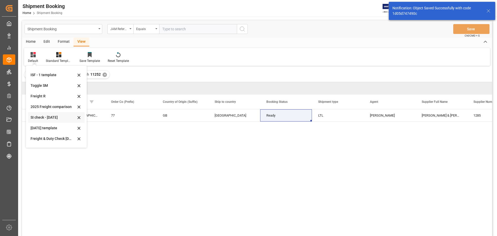
scroll to position [39, 0]
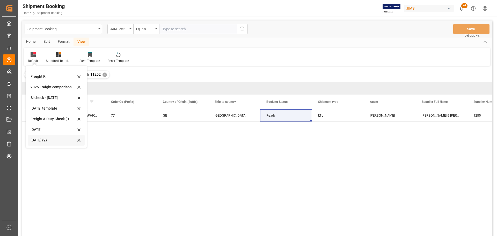
click at [39, 138] on div "Aug 2025 (2)" at bounding box center [53, 139] width 45 height 5
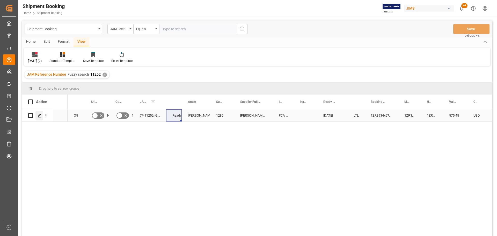
click at [36, 115] on div "Press SPACE to select this row." at bounding box center [39, 116] width 8 height 10
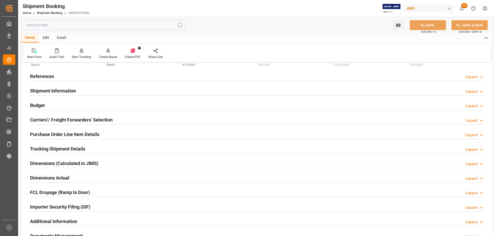
scroll to position [52, 0]
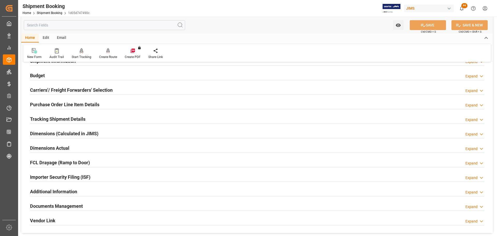
click at [65, 88] on h2 "Carriers'/ Freight Forwarders' Selection" at bounding box center [71, 89] width 83 height 7
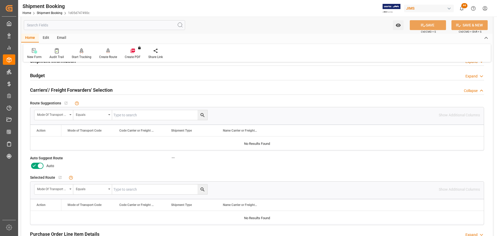
click at [35, 166] on icon at bounding box center [34, 166] width 6 height 6
click at [0, 0] on input "checkbox" at bounding box center [0, 0] width 0 height 0
click at [429, 23] on button "SAVE" at bounding box center [428, 25] width 36 height 10
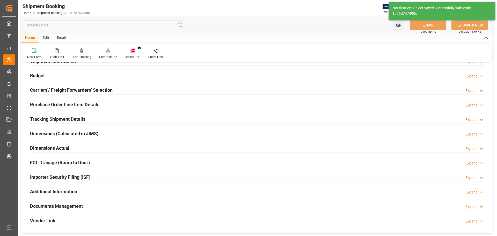
click at [106, 56] on div "Create Route" at bounding box center [108, 57] width 18 height 5
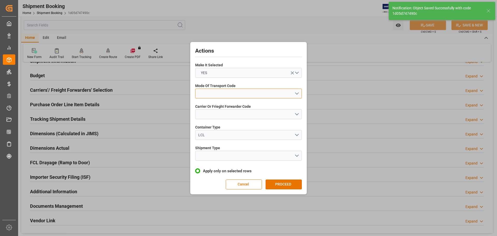
click at [230, 92] on button "open menu" at bounding box center [248, 94] width 107 height 10
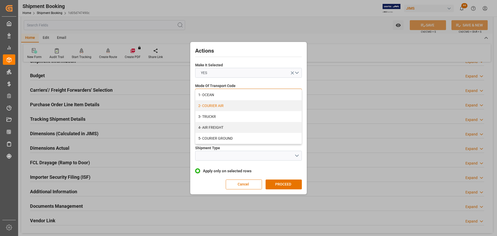
click at [214, 107] on div "2- COURIER AIR" at bounding box center [248, 105] width 106 height 11
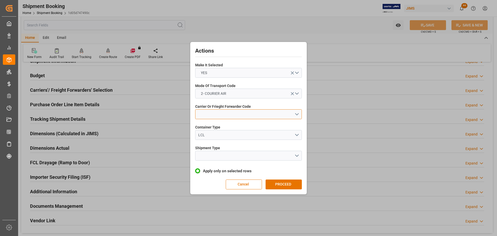
click at [211, 114] on button "open menu" at bounding box center [248, 114] width 107 height 10
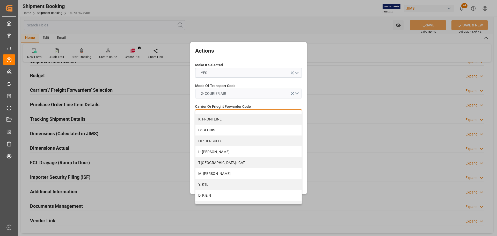
scroll to position [281, 0]
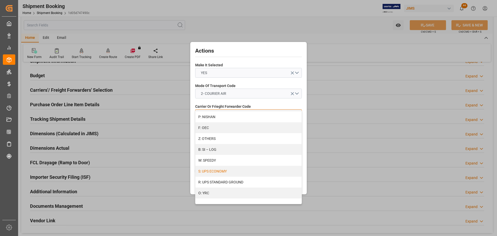
click at [224, 169] on div "S: UPS ECONOMY" at bounding box center [248, 171] width 106 height 11
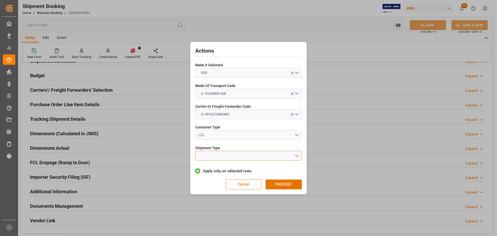
click at [221, 153] on button "open menu" at bounding box center [248, 156] width 107 height 10
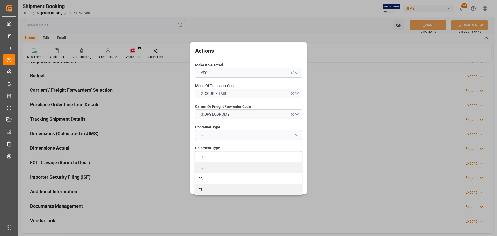
click at [213, 156] on div "LTL" at bounding box center [248, 156] width 106 height 11
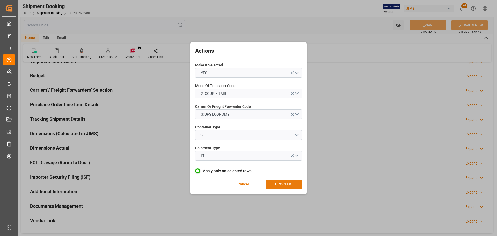
click at [282, 182] on button "PROCEED" at bounding box center [284, 184] width 36 height 10
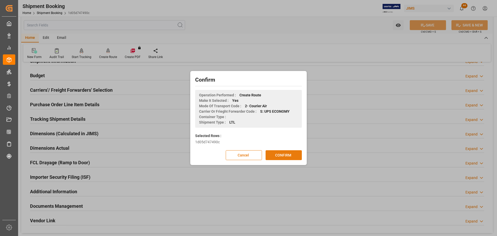
click at [287, 153] on button "CONFIRM" at bounding box center [284, 155] width 36 height 10
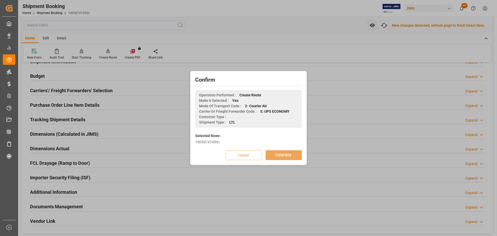
scroll to position [52, 0]
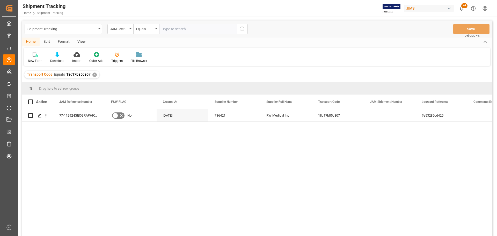
click at [85, 42] on div "View" at bounding box center [82, 42] width 16 height 9
click at [38, 57] on div at bounding box center [33, 54] width 10 height 5
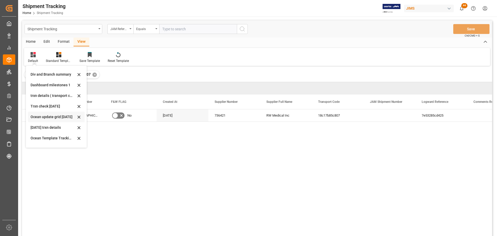
scroll to position [82, 0]
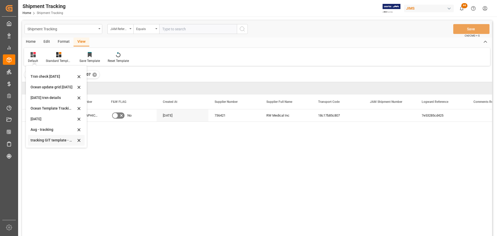
click at [37, 141] on div "tracking GIT template - Rev" at bounding box center [53, 139] width 45 height 5
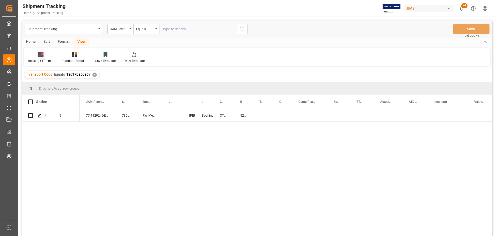
click at [41, 56] on icon at bounding box center [40, 54] width 5 height 5
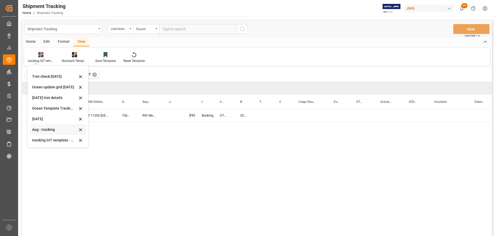
click at [47, 128] on div "Aug - tracking" at bounding box center [54, 129] width 45 height 5
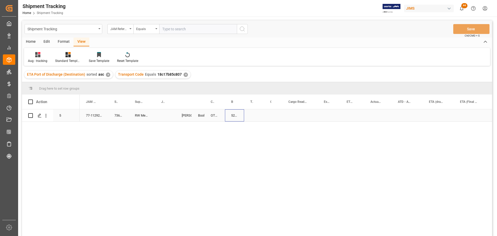
click at [231, 117] on div "520069831052" at bounding box center [234, 115] width 19 height 12
drag, startPoint x: 242, startPoint y: 120, endPoint x: 257, endPoint y: 120, distance: 15.0
click at [275, 114] on div "Press SPACE to select this row." at bounding box center [273, 115] width 18 height 12
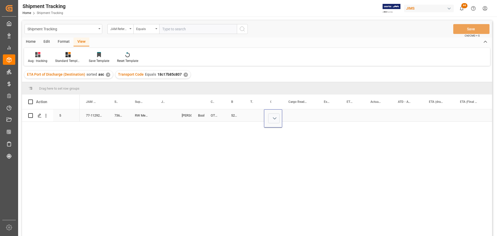
click at [233, 116] on div "520069831052" at bounding box center [234, 115] width 19 height 12
drag, startPoint x: 242, startPoint y: 120, endPoint x: 250, endPoint y: 119, distance: 8.1
click at [230, 115] on div "520069831052" at bounding box center [234, 115] width 19 height 12
drag, startPoint x: 243, startPoint y: 120, endPoint x: 254, endPoint y: 119, distance: 10.4
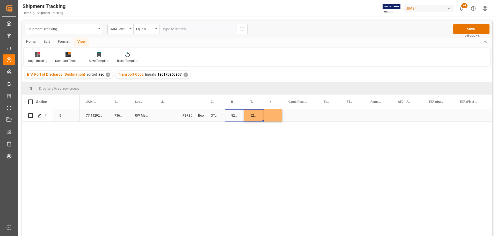
click at [274, 113] on div "Press SPACE to select this row." at bounding box center [273, 115] width 18 height 12
click at [275, 115] on div "Press SPACE to select this row." at bounding box center [273, 115] width 18 height 12
click at [274, 118] on button "Select" at bounding box center [273, 118] width 11 height 10
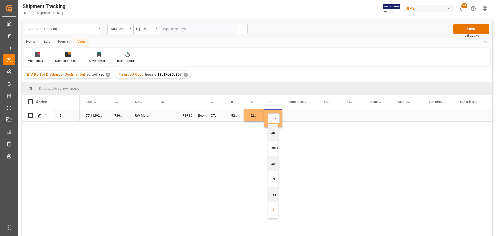
click at [272, 209] on div "LTL" at bounding box center [275, 209] width 8 height 5
click at [291, 112] on div "Press SPACE to select this row." at bounding box center [299, 115] width 35 height 12
click at [294, 114] on div "Press SPACE to select this row." at bounding box center [299, 115] width 35 height 12
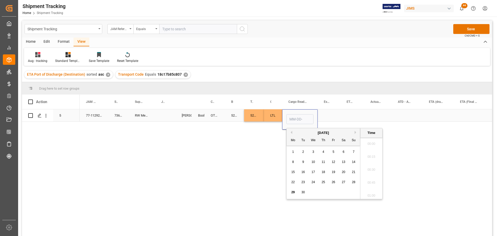
scroll to position [584, 0]
click at [313, 181] on span "24" at bounding box center [312, 182] width 3 height 4
type input "09-24-2025 00:00"
click at [326, 108] on div "Estimated Pickup Date (Origin)" at bounding box center [327, 101] width 6 height 14
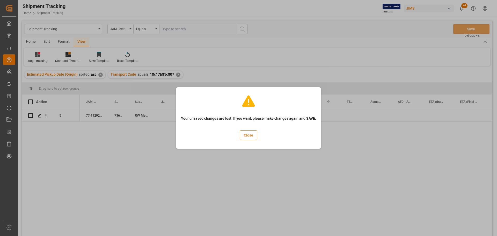
click at [247, 137] on button "Close" at bounding box center [248, 135] width 17 height 10
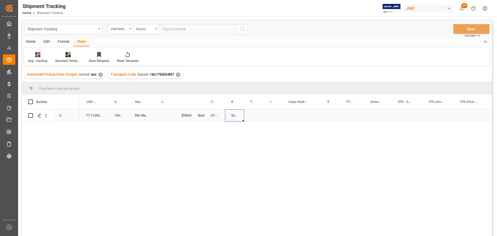
click at [234, 115] on div "520069831052" at bounding box center [234, 115] width 19 height 12
drag, startPoint x: 243, startPoint y: 120, endPoint x: 257, endPoint y: 120, distance: 14.0
click at [273, 118] on div "Press SPACE to select this row." at bounding box center [273, 115] width 18 height 12
click at [274, 120] on button "Select" at bounding box center [273, 118] width 11 height 10
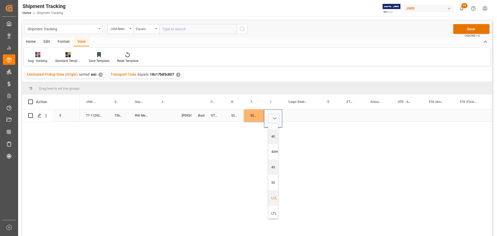
scroll to position [16, 0]
click at [273, 205] on div "LTL" at bounding box center [275, 210] width 14 height 16
click at [296, 116] on div "Press SPACE to select this row." at bounding box center [299, 115] width 35 height 12
click at [295, 115] on div "Press SPACE to select this row." at bounding box center [299, 115] width 35 height 12
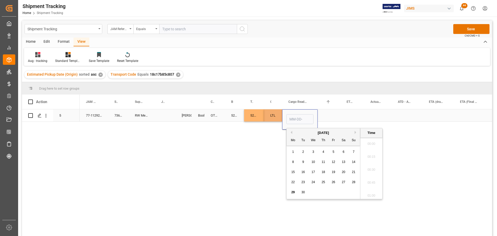
click at [295, 115] on input "Press SPACE to select this row." at bounding box center [299, 119] width 27 height 10
click at [338, 114] on div "Press SPACE to select this row." at bounding box center [329, 115] width 23 height 12
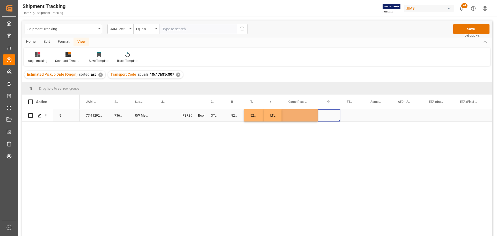
click at [289, 114] on div "Press SPACE to select this row." at bounding box center [299, 115] width 35 height 12
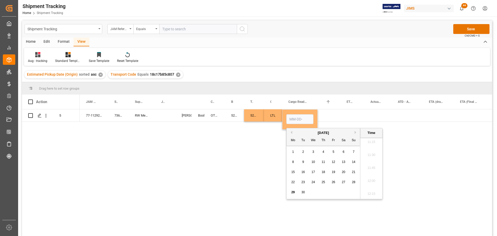
click at [311, 182] on span "24" at bounding box center [312, 182] width 3 height 4
type input "09-24-2025 00:00"
click at [334, 120] on div "Press SPACE to select this row." at bounding box center [329, 115] width 23 height 12
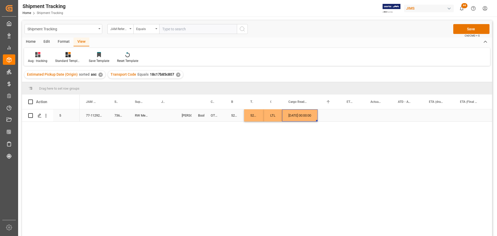
click at [301, 118] on div "09-24-2025 00:00:00" at bounding box center [299, 115] width 35 height 12
drag, startPoint x: 316, startPoint y: 121, endPoint x: 371, endPoint y: 116, distance: 55.4
click at [469, 111] on div "Press SPACE to select this row." at bounding box center [472, 115] width 36 height 12
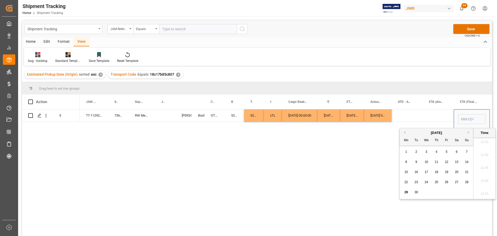
click at [446, 181] on span "26" at bounding box center [446, 182] width 3 height 4
type input "09-26-2025 00:00"
click at [409, 112] on div "Press SPACE to select this row." at bounding box center [407, 115] width 31 height 12
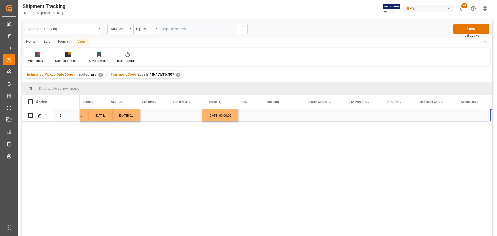
scroll to position [0, 287]
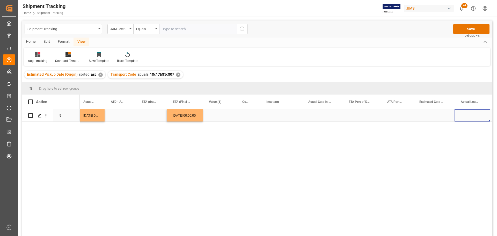
click at [186, 114] on div "09-26-2025 00:00:00" at bounding box center [185, 115] width 36 height 12
click at [355, 113] on div "Press SPACE to select this row." at bounding box center [361, 115] width 39 height 12
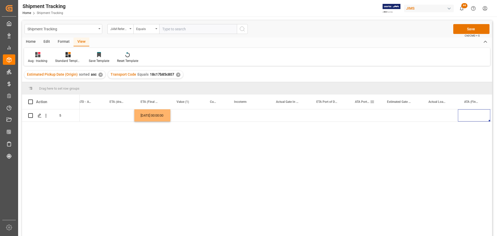
scroll to position [0, 341]
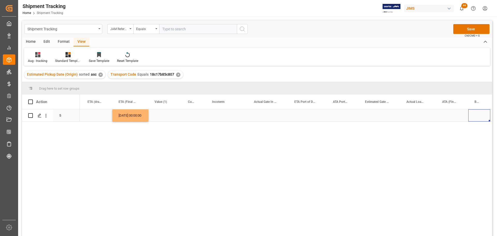
click at [445, 114] on div "Press SPACE to select this row." at bounding box center [452, 115] width 32 height 12
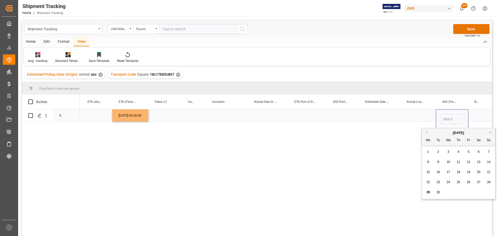
click at [447, 118] on input "Press SPACE to select this row." at bounding box center [452, 119] width 24 height 10
type input "2025-09-26"
click at [416, 117] on div "Press SPACE to select this row." at bounding box center [418, 115] width 36 height 12
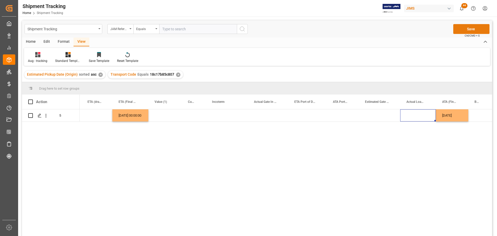
click at [473, 28] on button "Save" at bounding box center [471, 29] width 36 height 10
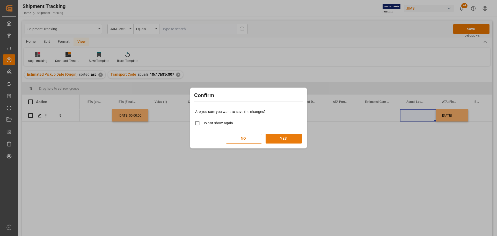
click at [290, 139] on button "YES" at bounding box center [284, 139] width 36 height 10
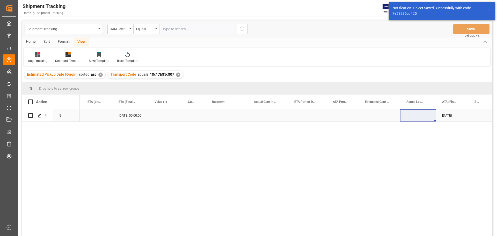
click at [238, 114] on div "Press SPACE to select this row." at bounding box center [227, 115] width 42 height 12
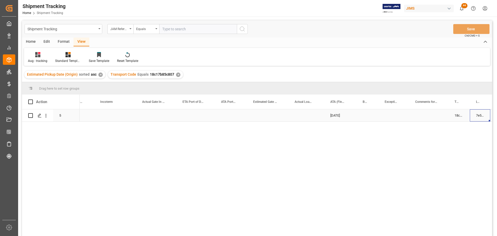
scroll to position [0, 505]
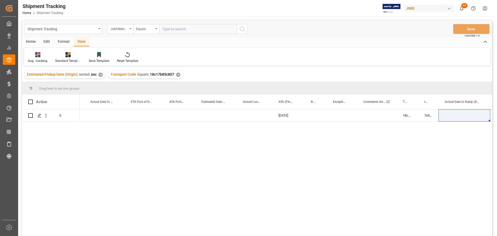
click at [386, 102] on span at bounding box center [388, 101] width 5 height 5
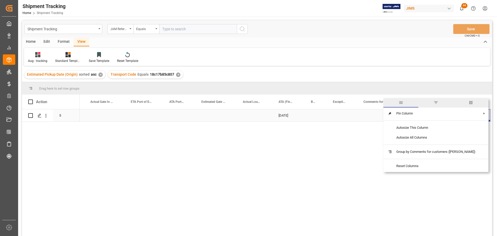
click at [372, 113] on div "Press SPACE to select this row." at bounding box center [376, 115] width 39 height 12
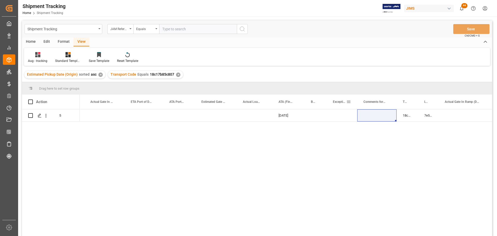
click at [348, 101] on span at bounding box center [348, 101] width 5 height 5
click at [336, 102] on span "Exception" at bounding box center [339, 102] width 13 height 4
click at [338, 103] on span "Exception" at bounding box center [336, 102] width 7 height 4
click at [341, 102] on div "Exception 1" at bounding box center [339, 101] width 13 height 14
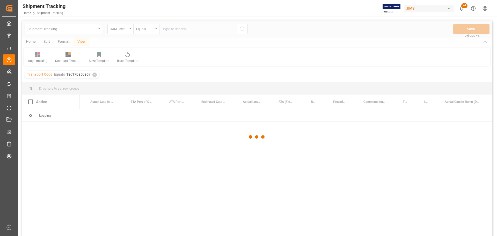
click at [341, 102] on div at bounding box center [257, 136] width 470 height 233
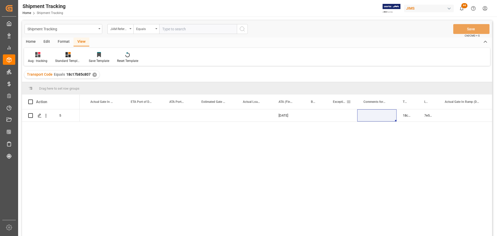
click at [341, 109] on div "Exception" at bounding box center [339, 101] width 13 height 14
click at [341, 116] on div "Loading" at bounding box center [257, 115] width 470 height 12
click at [339, 115] on div "Press SPACE to select this row." at bounding box center [342, 115] width 31 height 12
click at [341, 116] on div "Press SPACE to select this row." at bounding box center [342, 115] width 31 height 12
click at [344, 115] on div "Press SPACE to select this row." at bounding box center [342, 115] width 31 height 12
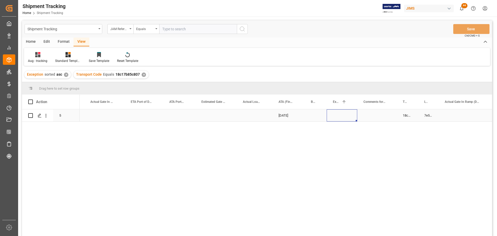
click at [344, 115] on div "Press SPACE to select this row." at bounding box center [342, 115] width 31 height 12
click at [347, 119] on icon "open menu" at bounding box center [348, 118] width 6 height 6
click at [335, 159] on div "Non-Inventory" at bounding box center [356, 159] width 50 height 18
type input "Non-Inventory"
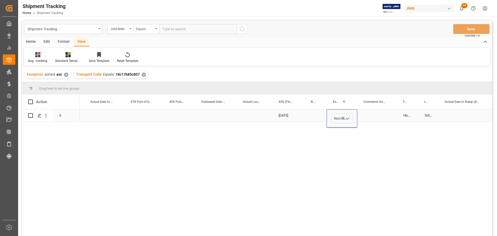
click at [377, 112] on div "Press SPACE to select this row." at bounding box center [376, 115] width 39 height 12
click at [371, 114] on div "Press SPACE to select this row." at bounding box center [376, 115] width 39 height 12
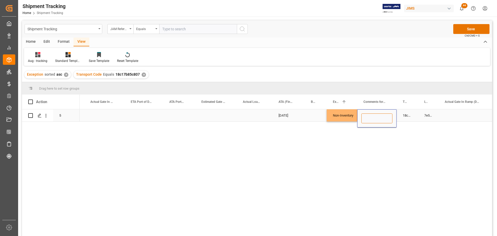
click at [371, 116] on input "Press SPACE to select this row." at bounding box center [376, 118] width 31 height 10
paste input "Martin Menard"
type input "Attn: Martin Menard"
click at [422, 115] on div "7e53285cd425" at bounding box center [428, 115] width 20 height 12
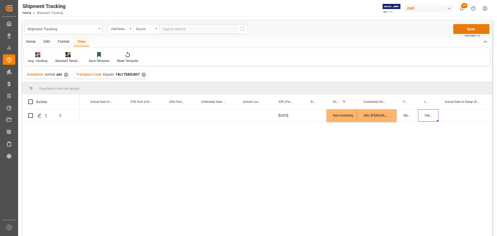
click at [466, 28] on button "Save" at bounding box center [471, 29] width 36 height 10
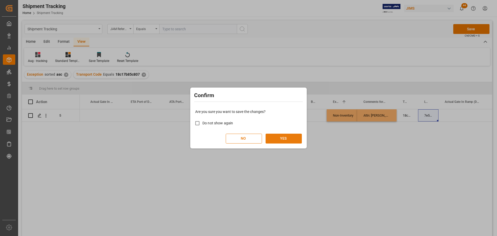
click at [289, 137] on button "YES" at bounding box center [284, 139] width 36 height 10
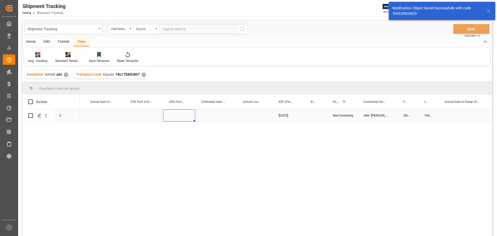
click at [179, 114] on div "Press SPACE to select this row." at bounding box center [179, 115] width 32 height 12
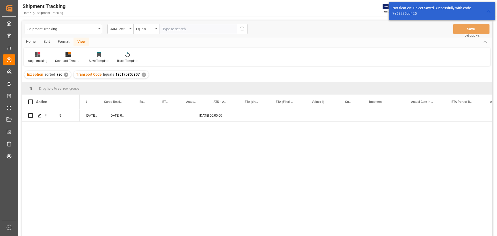
scroll to position [0, 184]
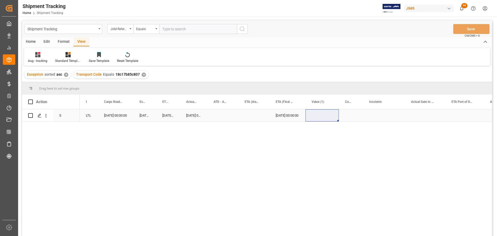
click at [316, 112] on div "Press SPACE to select this row." at bounding box center [321, 115] width 33 height 12
click at [317, 116] on div "Press SPACE to select this row." at bounding box center [321, 115] width 33 height 12
click at [317, 117] on input "Press SPACE to select this row." at bounding box center [322, 118] width 25 height 10
type input "275.64"
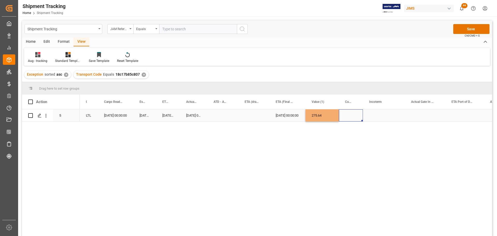
click at [351, 114] on div "Press SPACE to select this row." at bounding box center [351, 115] width 24 height 12
click at [352, 119] on input "Press SPACE to select this row." at bounding box center [351, 118] width 16 height 10
type input "CAD"
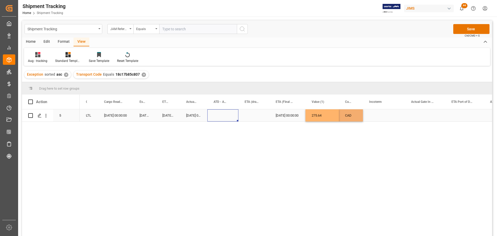
click at [232, 112] on div "Press SPACE to select this row." at bounding box center [222, 115] width 31 height 12
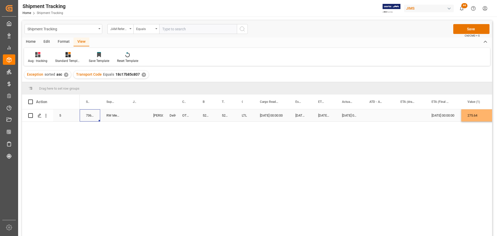
scroll to position [0, 0]
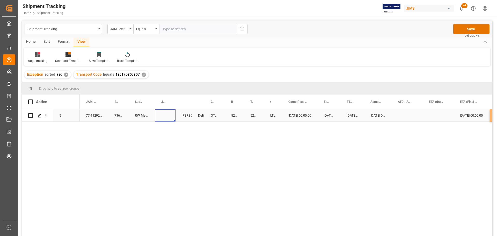
click at [160, 113] on div "Press SPACE to select this row." at bounding box center [165, 115] width 20 height 12
click at [160, 115] on input "Press SPACE to select this row." at bounding box center [165, 118] width 12 height 10
type input "I"
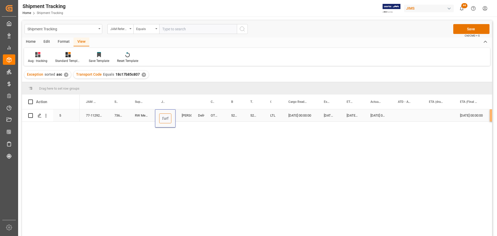
type input "DDP Baie d'urfe"
click at [198, 111] on div "Delivered" at bounding box center [198, 115] width 13 height 12
click at [471, 26] on button "Save" at bounding box center [471, 29] width 36 height 10
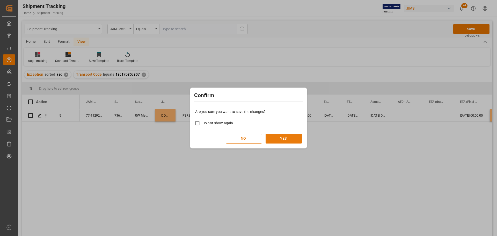
click at [291, 139] on button "YES" at bounding box center [284, 139] width 36 height 10
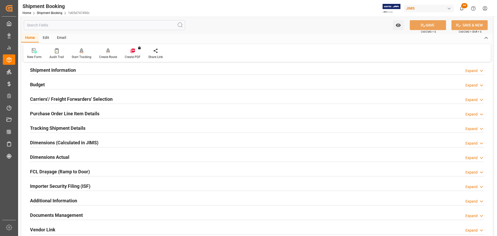
scroll to position [52, 0]
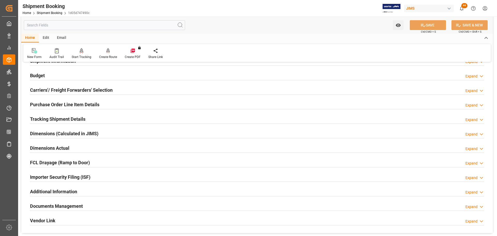
click at [49, 119] on h2 "Tracking Shipment Details" at bounding box center [57, 118] width 55 height 7
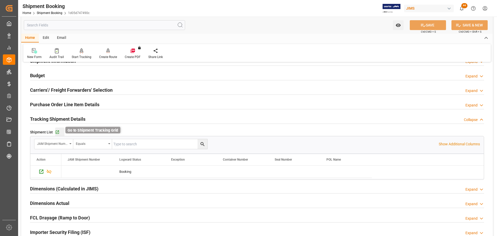
click at [56, 131] on icon "button" at bounding box center [57, 132] width 4 height 4
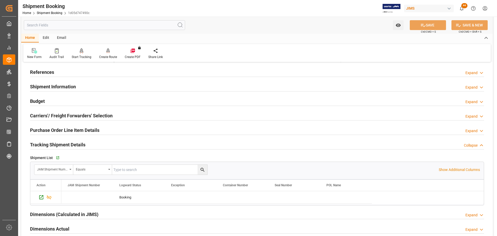
scroll to position [26, 0]
click at [46, 131] on h2 "Purchase Order Line Item Details" at bounding box center [64, 130] width 69 height 7
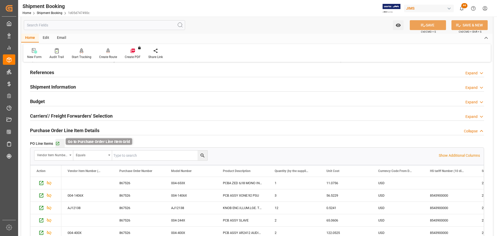
click at [58, 141] on icon "button" at bounding box center [57, 143] width 4 height 4
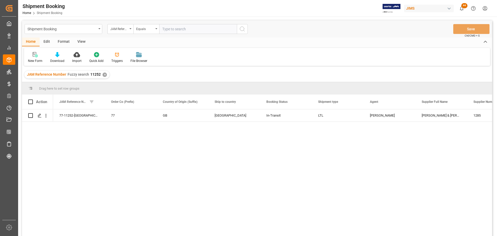
click at [80, 41] on div "View" at bounding box center [82, 42] width 16 height 9
click at [35, 59] on div "Default" at bounding box center [33, 60] width 10 height 5
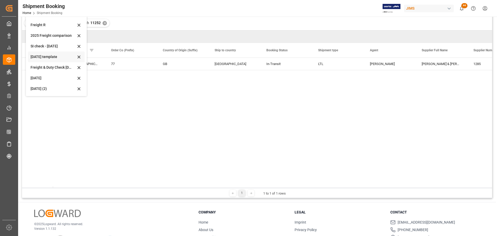
scroll to position [52, 0]
click at [45, 86] on div "[DATE] (2)" at bounding box center [53, 88] width 45 height 5
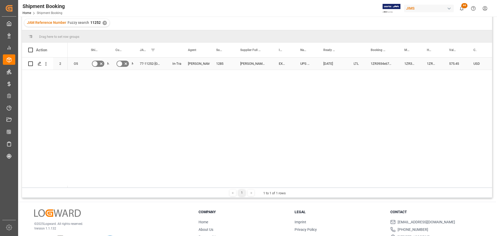
click at [380, 65] on div "1ZR3934x6791192488" at bounding box center [381, 63] width 34 height 12
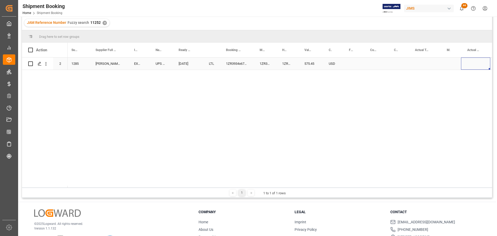
scroll to position [0, 185]
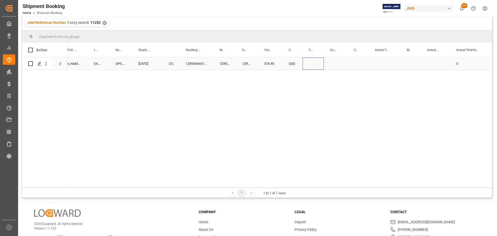
click at [309, 63] on div "Press SPACE to select this row." at bounding box center [313, 63] width 21 height 12
click at [310, 65] on input "Press SPACE to select this row." at bounding box center [313, 67] width 13 height 10
type input "33"
click at [339, 65] on div "Press SPACE to select this row." at bounding box center [336, 63] width 24 height 12
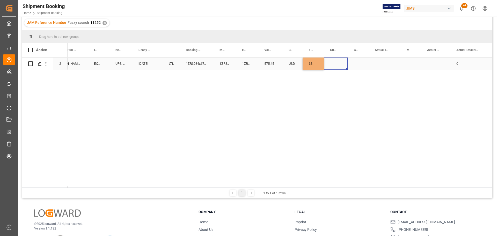
click at [338, 65] on div "Press SPACE to select this row." at bounding box center [336, 63] width 24 height 12
click at [338, 64] on div "Press SPACE to select this row." at bounding box center [336, 63] width 24 height 12
click at [338, 68] on input "Press SPACE to select this row." at bounding box center [336, 67] width 16 height 10
type input "CAD"
click at [358, 63] on div "Press SPACE to select this row." at bounding box center [358, 63] width 21 height 12
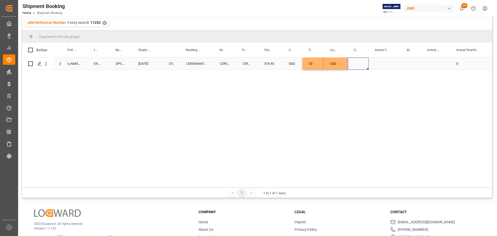
click at [358, 63] on div "Press SPACE to select this row." at bounding box center [358, 63] width 21 height 12
click at [389, 61] on div "Press SPACE to select this row." at bounding box center [385, 63] width 32 height 12
click at [389, 62] on div "Press SPACE to select this row." at bounding box center [385, 63] width 32 height 12
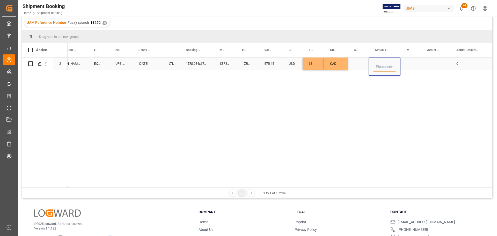
click at [385, 68] on input "Press SPACE to select this row." at bounding box center [385, 67] width 24 height 10
type input "6"
click at [409, 66] on div "Press SPACE to select this row." at bounding box center [410, 63] width 20 height 12
click at [410, 66] on div "Press SPACE to select this row." at bounding box center [410, 63] width 20 height 12
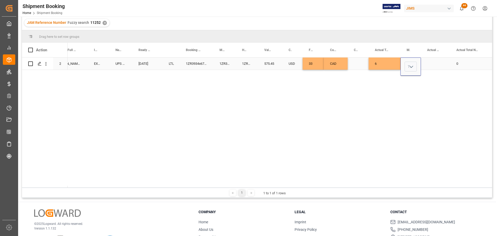
click at [412, 65] on icon "open menu" at bounding box center [411, 67] width 6 height 6
click at [414, 79] on div "KG" at bounding box center [411, 81] width 12 height 18
type input "KG"
click at [433, 63] on div "Press SPACE to select this row." at bounding box center [435, 63] width 29 height 12
click at [428, 62] on div "Press SPACE to select this row." at bounding box center [435, 63] width 29 height 12
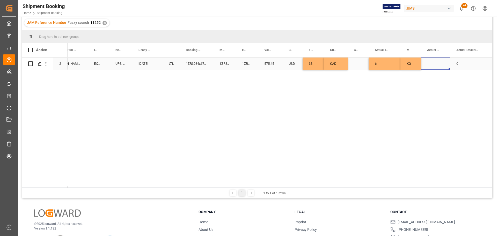
click at [428, 62] on div "Press SPACE to select this row." at bounding box center [435, 63] width 29 height 12
click at [431, 65] on input "Press SPACE to select this row." at bounding box center [435, 67] width 21 height 10
type input "1"
click at [362, 63] on div "Press SPACE to select this row." at bounding box center [358, 63] width 21 height 12
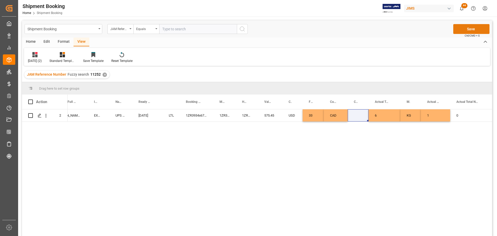
click at [470, 30] on button "Save" at bounding box center [471, 29] width 36 height 10
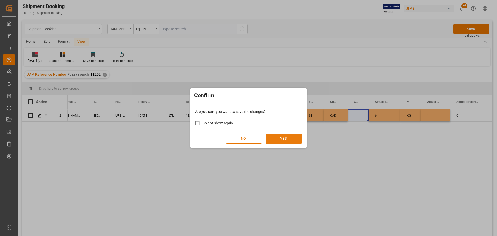
click at [288, 139] on button "YES" at bounding box center [284, 139] width 36 height 10
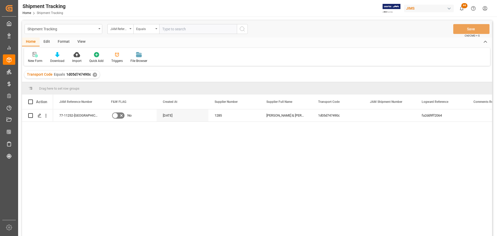
click at [83, 39] on div "View" at bounding box center [82, 42] width 16 height 9
click at [36, 59] on div "Default" at bounding box center [33, 60] width 10 height 5
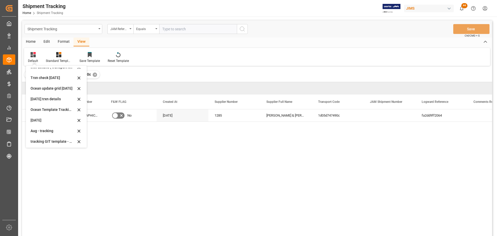
scroll to position [82, 0]
click at [46, 139] on div "tracking GIT template - Rev" at bounding box center [53, 139] width 45 height 5
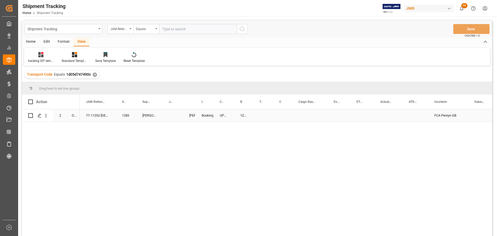
click at [171, 117] on div "Press SPACE to select this row." at bounding box center [173, 115] width 20 height 12
click at [172, 118] on input "Press SPACE to select this row." at bounding box center [173, 118] width 12 height 10
paste input "73228"
type input "73228"
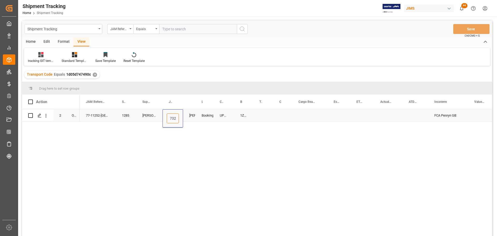
scroll to position [0, 4]
click at [223, 114] on div "UPS ECONOMY" at bounding box center [224, 115] width 20 height 12
click at [260, 114] on div "Press SPACE to select this row." at bounding box center [263, 115] width 20 height 12
click at [242, 115] on div "1ZR3934x6791192488" at bounding box center [243, 115] width 19 height 12
drag, startPoint x: 251, startPoint y: 120, endPoint x: 271, endPoint y: 119, distance: 19.4
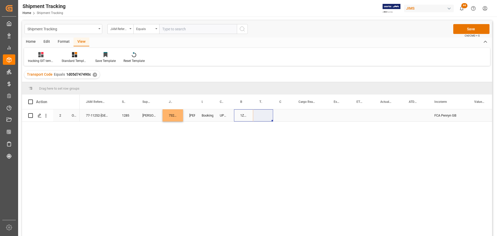
click at [236, 117] on div "1ZR3934x6791192488" at bounding box center [243, 115] width 19 height 12
drag, startPoint x: 252, startPoint y: 121, endPoint x: 264, endPoint y: 119, distance: 11.7
click at [280, 115] on div "Press SPACE to select this row." at bounding box center [282, 115] width 19 height 12
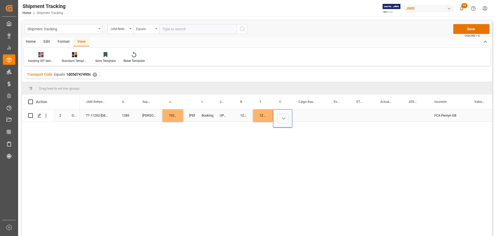
click at [283, 119] on button "Select" at bounding box center [282, 118] width 11 height 10
click at [284, 207] on div "LTL" at bounding box center [284, 209] width 8 height 5
click at [307, 115] on div "Press SPACE to select this row." at bounding box center [309, 115] width 35 height 12
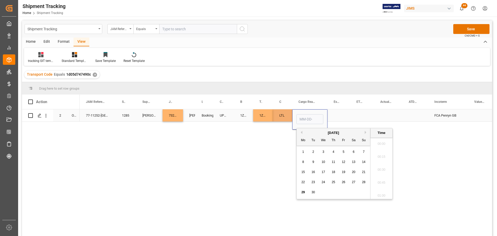
scroll to position [597, 0]
click at [344, 181] on span "26" at bounding box center [343, 182] width 3 height 4
type input "09-26-2025 00:00"
click at [348, 114] on div "Press SPACE to select this row." at bounding box center [338, 115] width 23 height 12
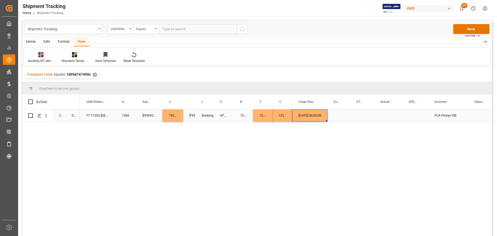
click at [316, 116] on div "09-26-2025 00:00:00" at bounding box center [309, 115] width 35 height 12
drag, startPoint x: 327, startPoint y: 121, endPoint x: 376, endPoint y: 121, distance: 49.4
click at [335, 116] on div "09-26-2025 00:00:00" at bounding box center [338, 115] width 23 height 12
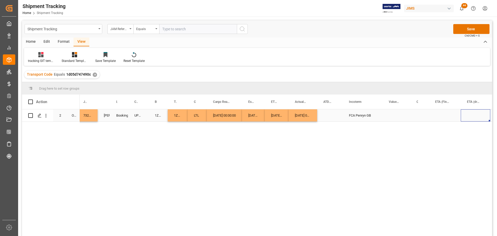
scroll to position [0, 126]
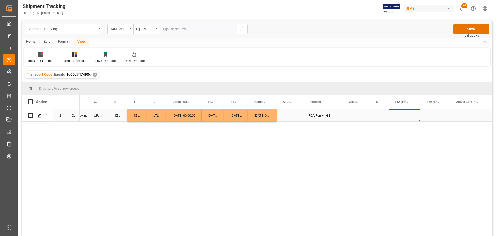
click at [403, 116] on div "Press SPACE to select this row." at bounding box center [405, 115] width 32 height 12
click at [402, 116] on div "Press SPACE to select this row." at bounding box center [405, 115] width 32 height 12
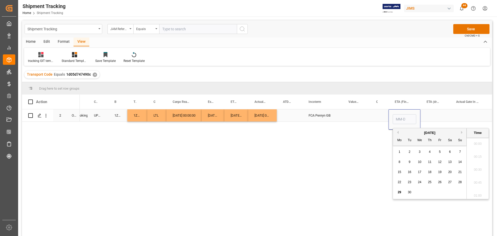
scroll to position [597, 0]
click at [462, 133] on button "Next Month" at bounding box center [462, 132] width 3 height 3
click at [441, 152] on div "3" at bounding box center [440, 152] width 6 height 6
type input "10-03-2025 00:00"
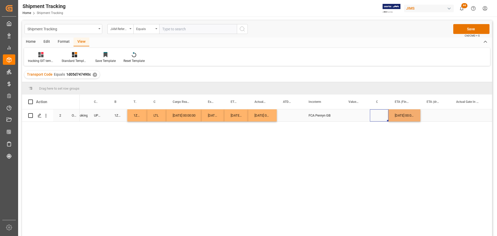
click at [378, 118] on div "Press SPACE to select this row." at bounding box center [379, 115] width 19 height 12
click at [467, 29] on button "Save" at bounding box center [471, 29] width 36 height 10
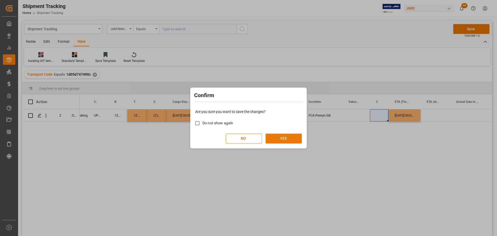
click at [286, 139] on button "YES" at bounding box center [284, 139] width 36 height 10
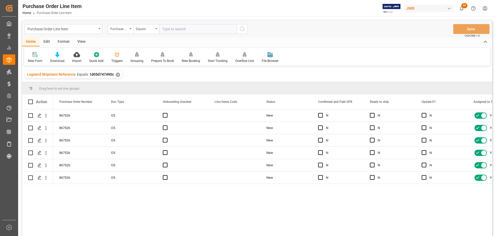
click at [81, 38] on div "View" at bounding box center [82, 42] width 16 height 9
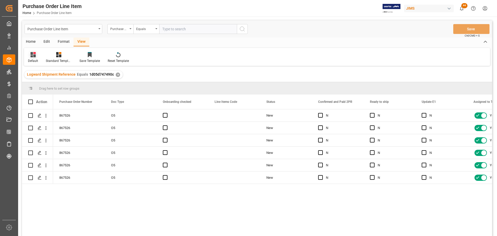
click at [28, 57] on div at bounding box center [33, 54] width 10 height 5
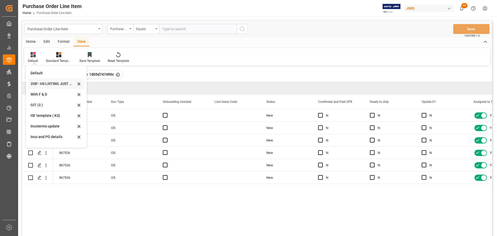
scroll to position [52, 0]
click at [39, 75] on div "Incoterms update" at bounding box center [53, 74] width 45 height 5
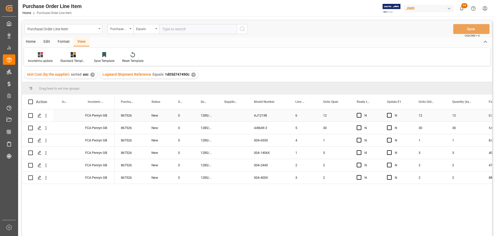
click at [63, 112] on div "Press SPACE to select this row." at bounding box center [66, 115] width 26 height 12
click at [68, 147] on div "Press SPACE to select this row." at bounding box center [66, 153] width 26 height 12
click at [66, 113] on div "Press SPACE to select this row." at bounding box center [66, 115] width 26 height 12
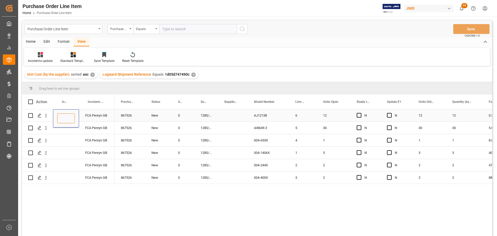
click at [66, 116] on input "Press SPACE to select this row." at bounding box center [66, 118] width 18 height 10
type input "e"
click at [73, 119] on input "EXW" at bounding box center [66, 118] width 18 height 10
paste input "!""
type input "EXW !""
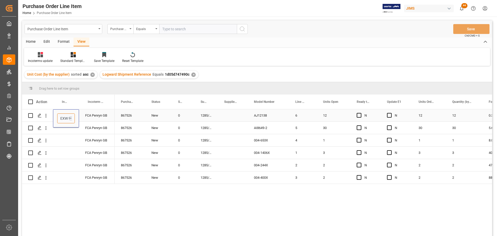
scroll to position [0, 5]
click at [72, 130] on div "Press SPACE to select this row." at bounding box center [66, 128] width 26 height 12
click at [65, 116] on div "EXW !"" at bounding box center [66, 115] width 26 height 12
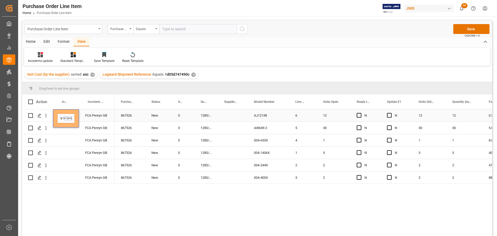
drag, startPoint x: 68, startPoint y: 118, endPoint x: 78, endPoint y: 118, distance: 9.6
click at [78, 118] on div "EXW !"" at bounding box center [66, 118] width 26 height 18
type input "E"
type input "EXW Penryn"
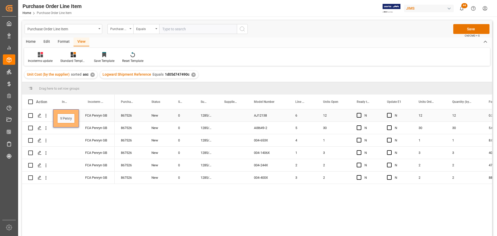
scroll to position [0, 8]
click at [71, 142] on div "Press SPACE to select this row." at bounding box center [66, 140] width 26 height 12
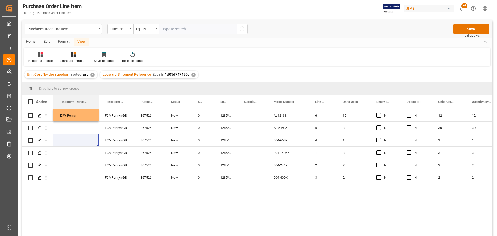
drag, startPoint x: 78, startPoint y: 95, endPoint x: 98, endPoint y: 99, distance: 20.1
click at [98, 99] on div at bounding box center [99, 101] width 2 height 14
click at [71, 116] on div "EXW Penryn" at bounding box center [76, 115] width 46 height 12
drag, startPoint x: 98, startPoint y: 121, endPoint x: 93, endPoint y: 180, distance: 59.5
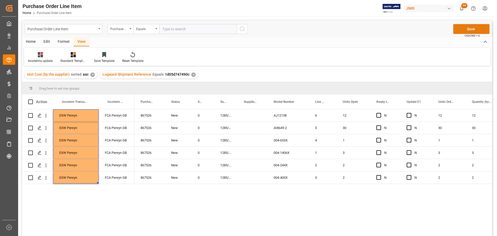
click at [465, 27] on button "Save" at bounding box center [471, 29] width 36 height 10
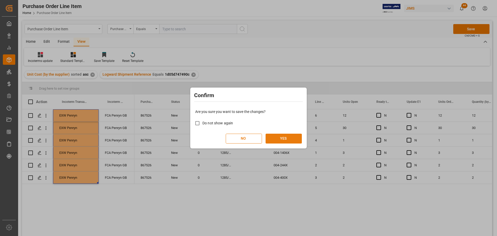
click at [289, 135] on button "YES" at bounding box center [284, 139] width 36 height 10
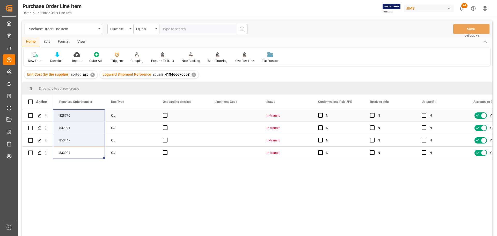
drag, startPoint x: 71, startPoint y: 153, endPoint x: 79, endPoint y: 111, distance: 42.6
click at [84, 40] on div "View" at bounding box center [82, 42] width 16 height 9
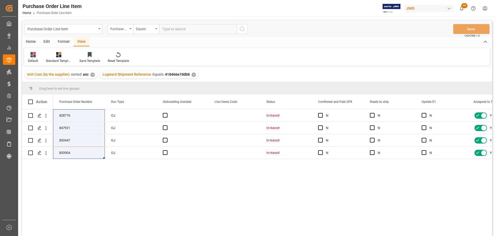
click at [28, 58] on div "Default" at bounding box center [33, 57] width 18 height 11
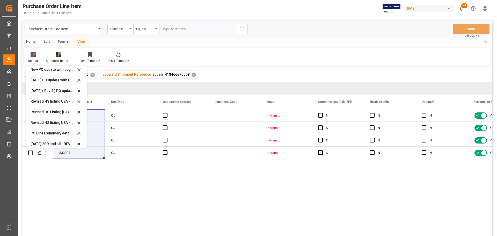
scroll to position [145, 0]
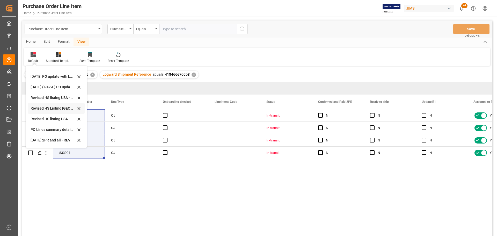
click at [43, 106] on div "Revised HS Listing [GEOGRAPHIC_DATA]" at bounding box center [53, 108] width 45 height 5
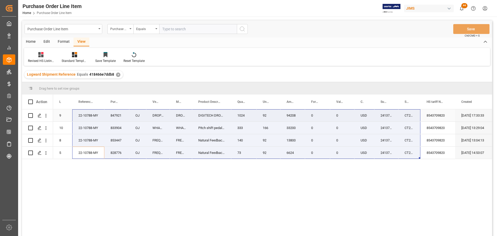
drag, startPoint x: 81, startPoint y: 153, endPoint x: 413, endPoint y: 111, distance: 335.0
click at [413, 111] on div "9 22-10788-MY 847921 OJ DROP-V-01 DROP-U DIGITECH DROP TUNE PEDAL 1024 92 94208…" at bounding box center [331, 134] width 557 height 50
drag, startPoint x: 189, startPoint y: 193, endPoint x: 191, endPoint y: 192, distance: 2.8
click at [191, 192] on div "9 22-10788-MY 847921 OJ DROP-V-01 DROP-U DIGITECH DROP TUNE PEDAL 1024 92 94208…" at bounding box center [272, 174] width 439 height 130
drag, startPoint x: 102, startPoint y: 179, endPoint x: 104, endPoint y: 181, distance: 3.5
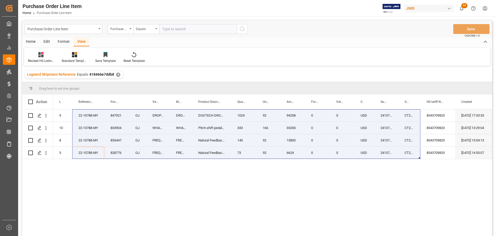
click at [103, 180] on div "9 22-10788-MY 847921 OJ DROP-V-01 DROP-U DIGITECH DROP TUNE PEDAL 1024 92 94208…" at bounding box center [272, 174] width 439 height 130
